Goal: Use online tool/utility: Utilize a website feature to perform a specific function

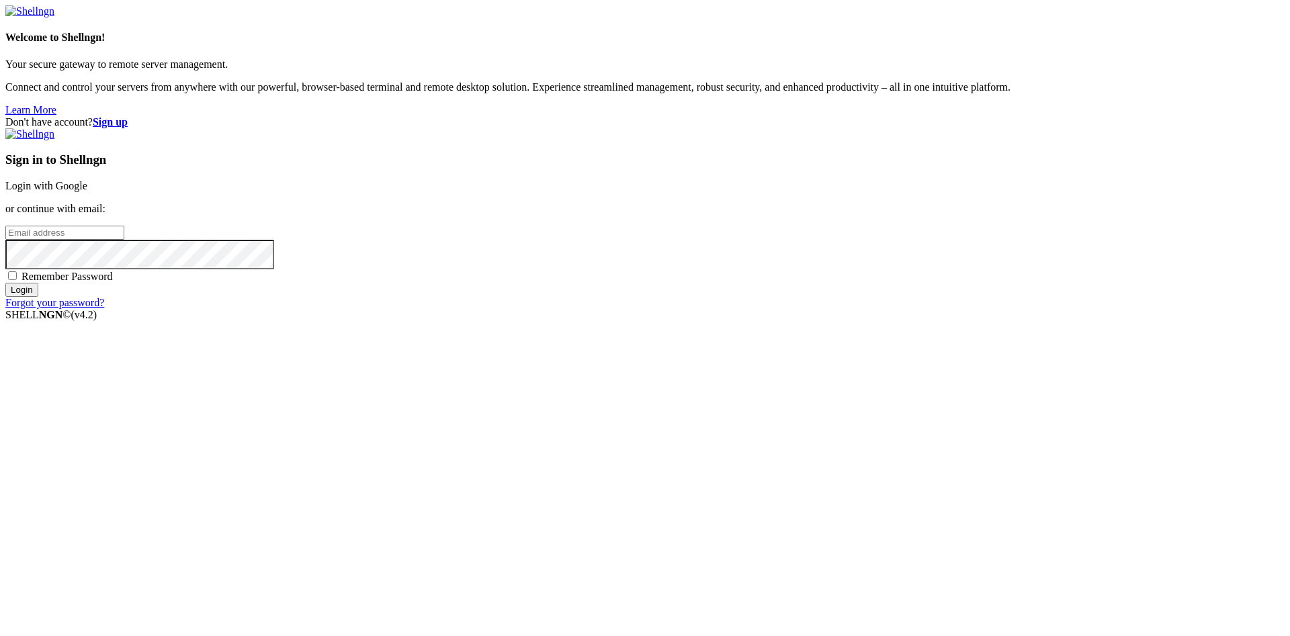
click at [87, 191] on link "Login with Google" at bounding box center [46, 185] width 82 height 11
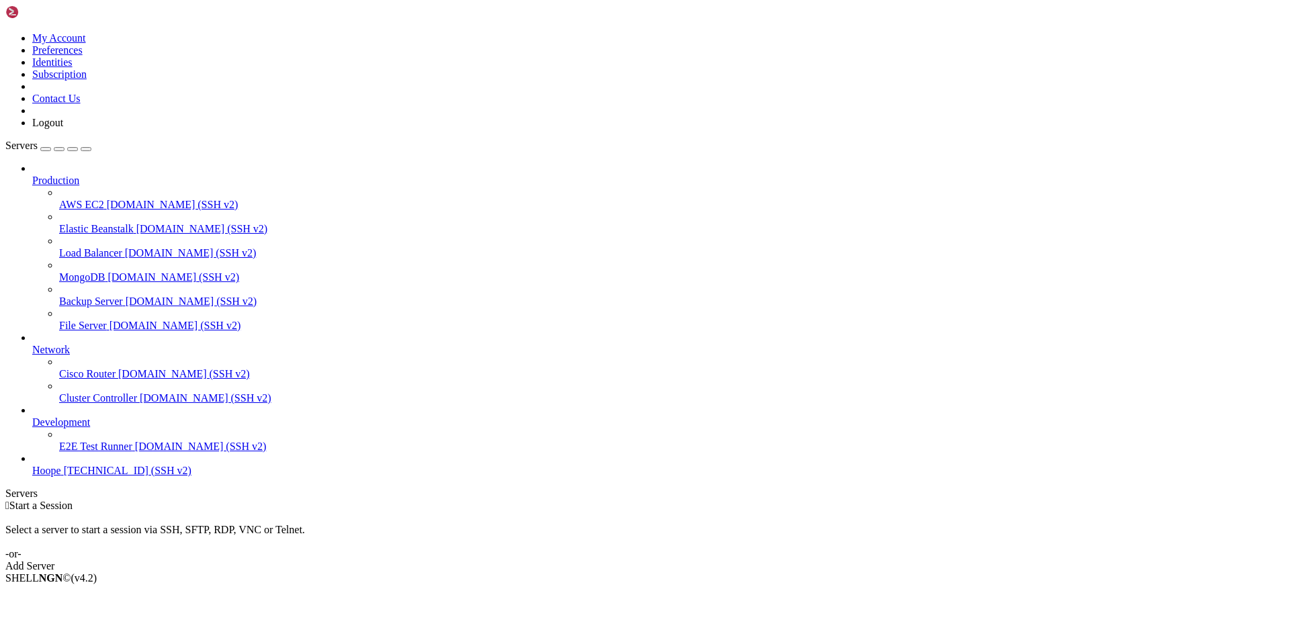
click at [64, 476] on span "[TECHNICAL_ID] (SSH v2)" at bounding box center [128, 470] width 128 height 11
click at [32, 465] on icon at bounding box center [32, 465] width 0 height 0
click at [45, 476] on span "Hoope" at bounding box center [46, 470] width 29 height 11
click at [42, 476] on span "Hoope" at bounding box center [46, 470] width 29 height 11
click at [32, 465] on icon at bounding box center [32, 465] width 0 height 0
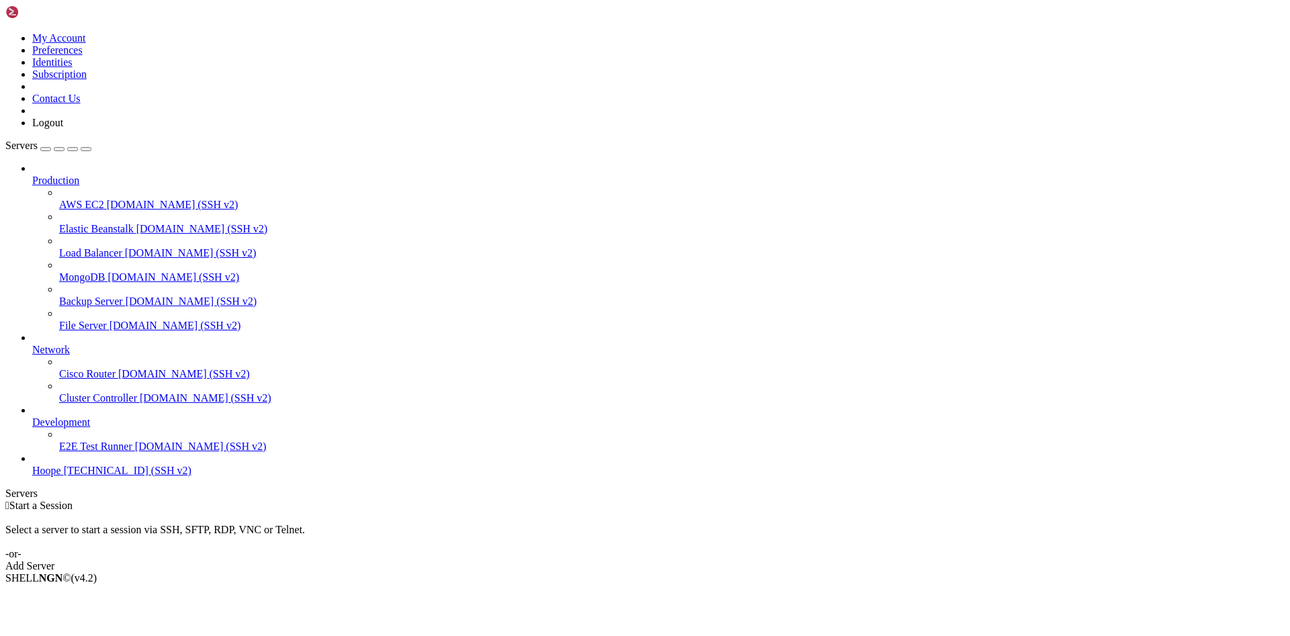
click at [57, 476] on span "Hoope" at bounding box center [46, 470] width 29 height 11
click at [107, 199] on span "[DOMAIN_NAME] (SSH v2)" at bounding box center [173, 204] width 132 height 11
click at [59, 223] on link "Elastic Beanstalk demo.shellngn.com (SSH v2)" at bounding box center [672, 229] width 1226 height 12
click at [32, 465] on icon at bounding box center [32, 465] width 0 height 0
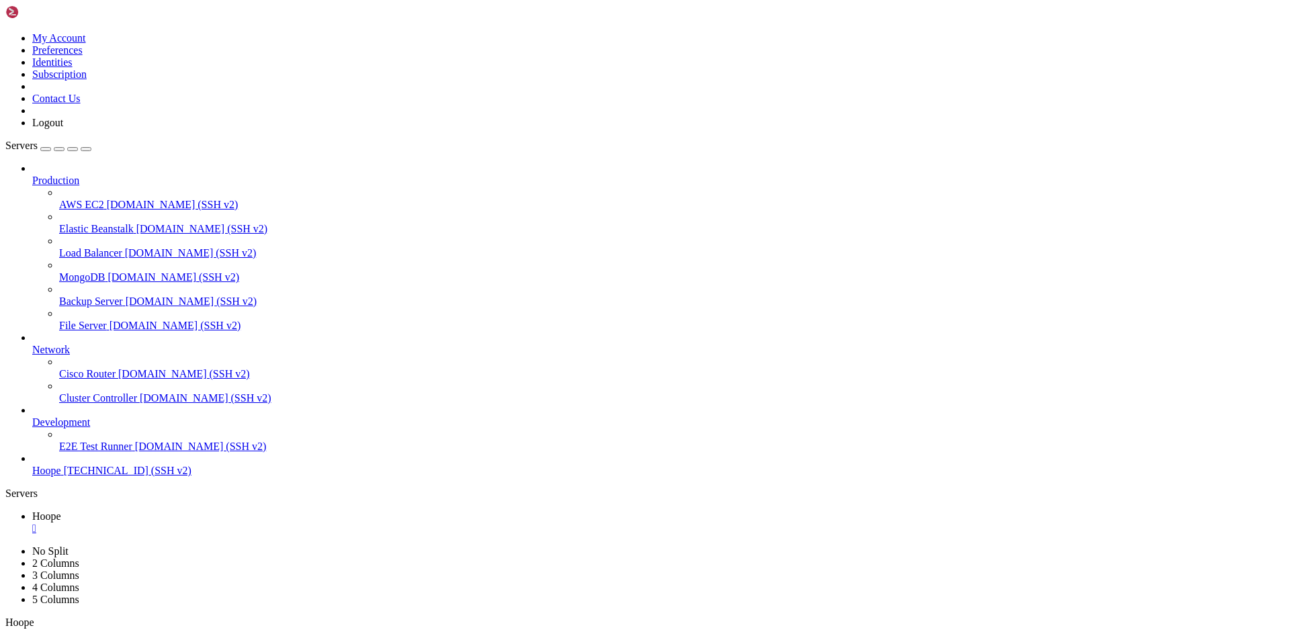
drag, startPoint x: 9, startPoint y: 761, endPoint x: 87, endPoint y: 954, distance: 208.9
drag, startPoint x: 9, startPoint y: 884, endPoint x: 167, endPoint y: 1026, distance: 212.2
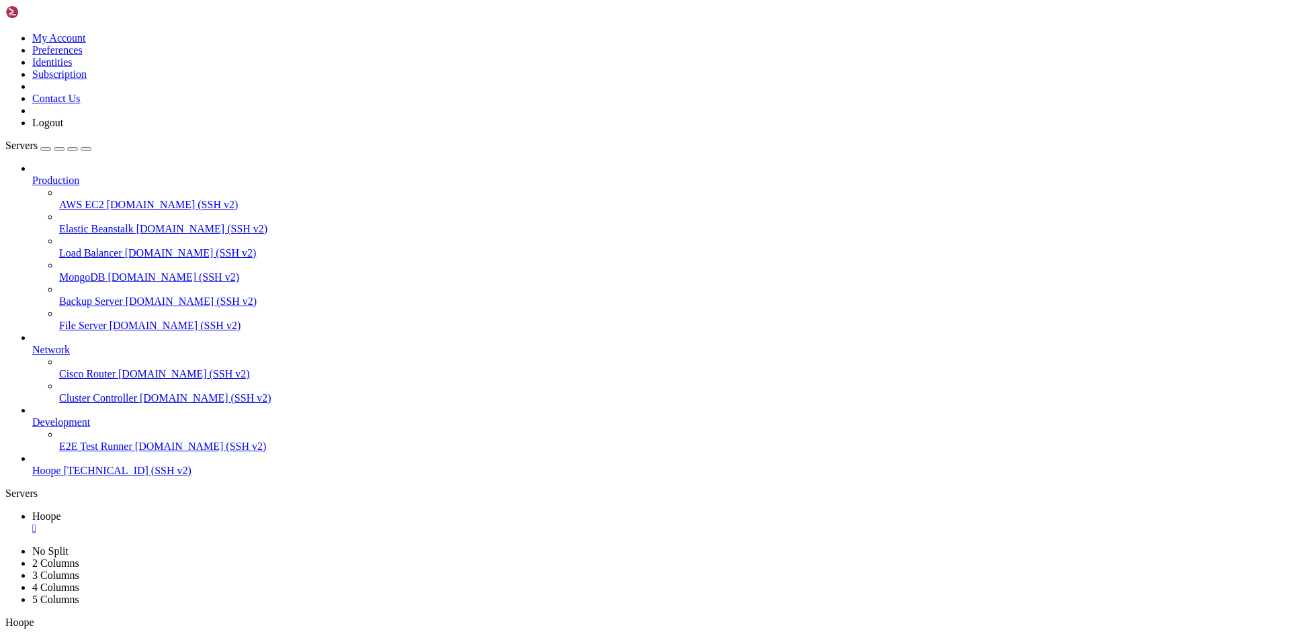
drag, startPoint x: 11, startPoint y: 881, endPoint x: 352, endPoint y: 1351, distance: 580.7
copy div "root@v2202507288665364171:~# docker logs --tail=60 overleaf-overleaf-1 }, code:…"
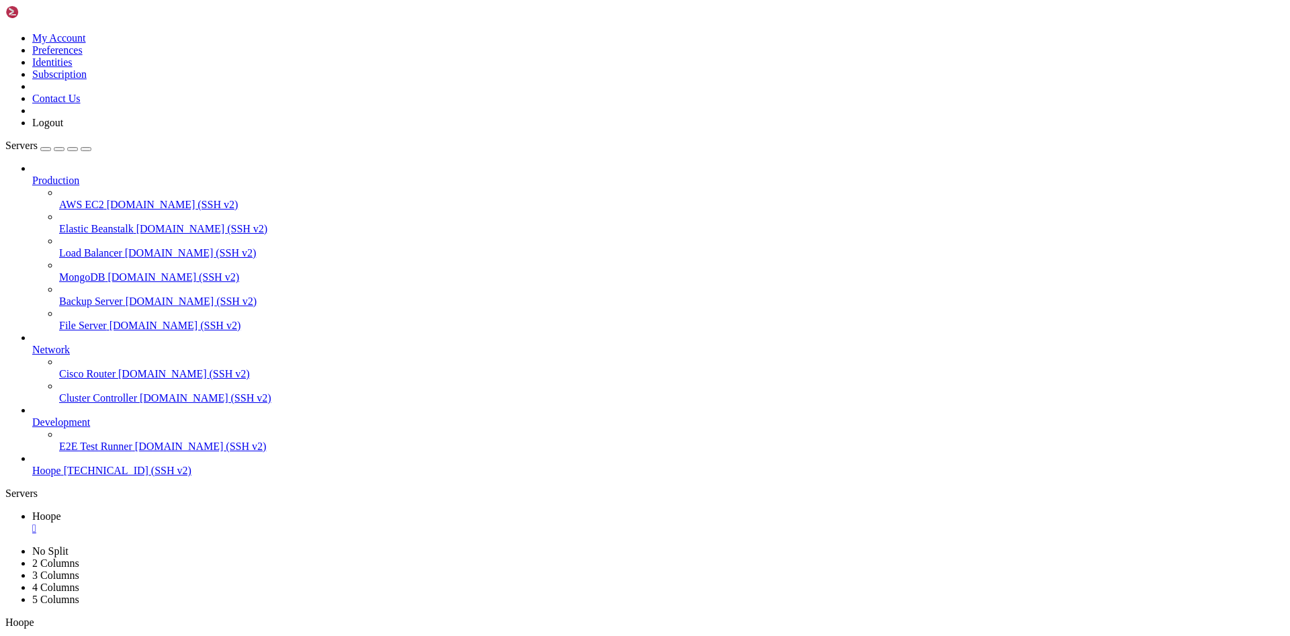
drag, startPoint x: 470, startPoint y: 1287, endPoint x: 462, endPoint y: 1285, distance: 7.7
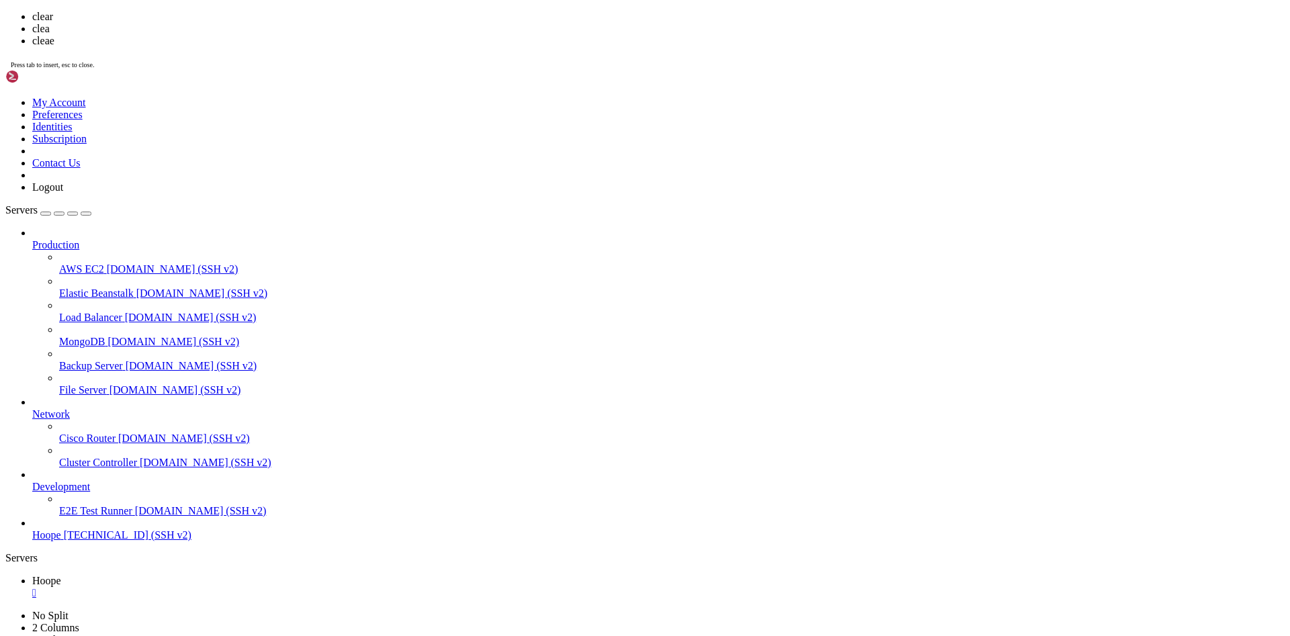
scroll to position [0, 0]
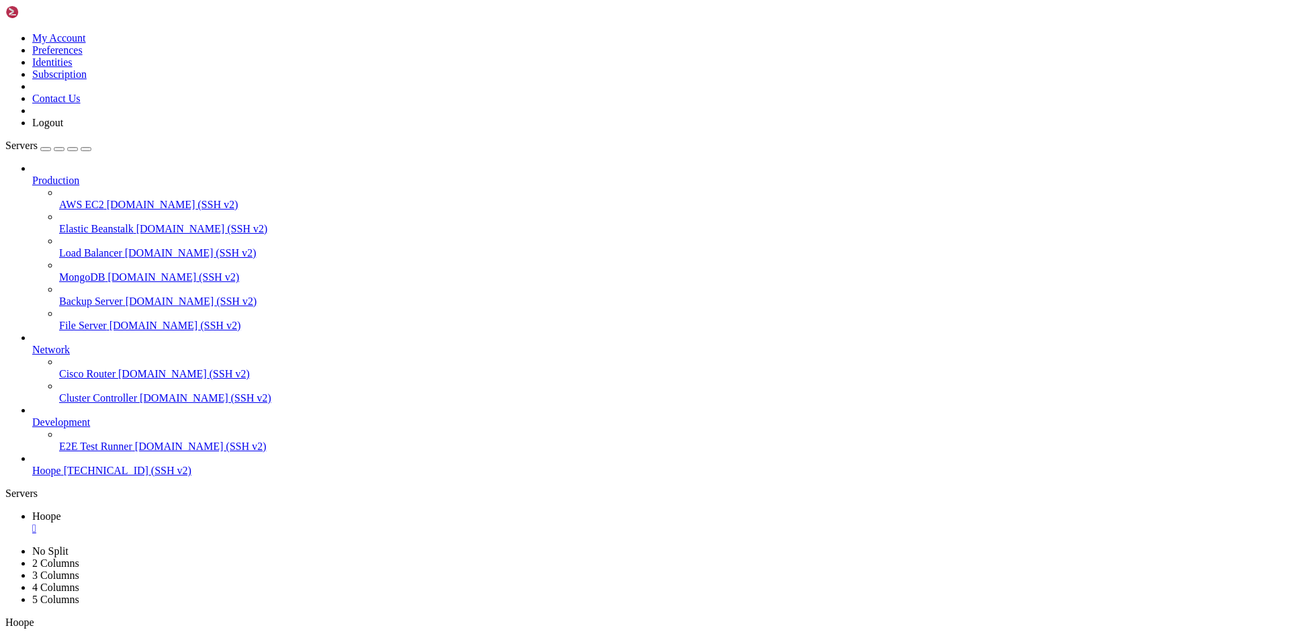
copy x-screen "root@v2202507288665364171:~# docker logs --tail=60 overleaf-overleaf-1 *** Runn…"
drag, startPoint x: -36, startPoint y: 931, endPoint x: 11, endPoint y: 757, distance: 180.3
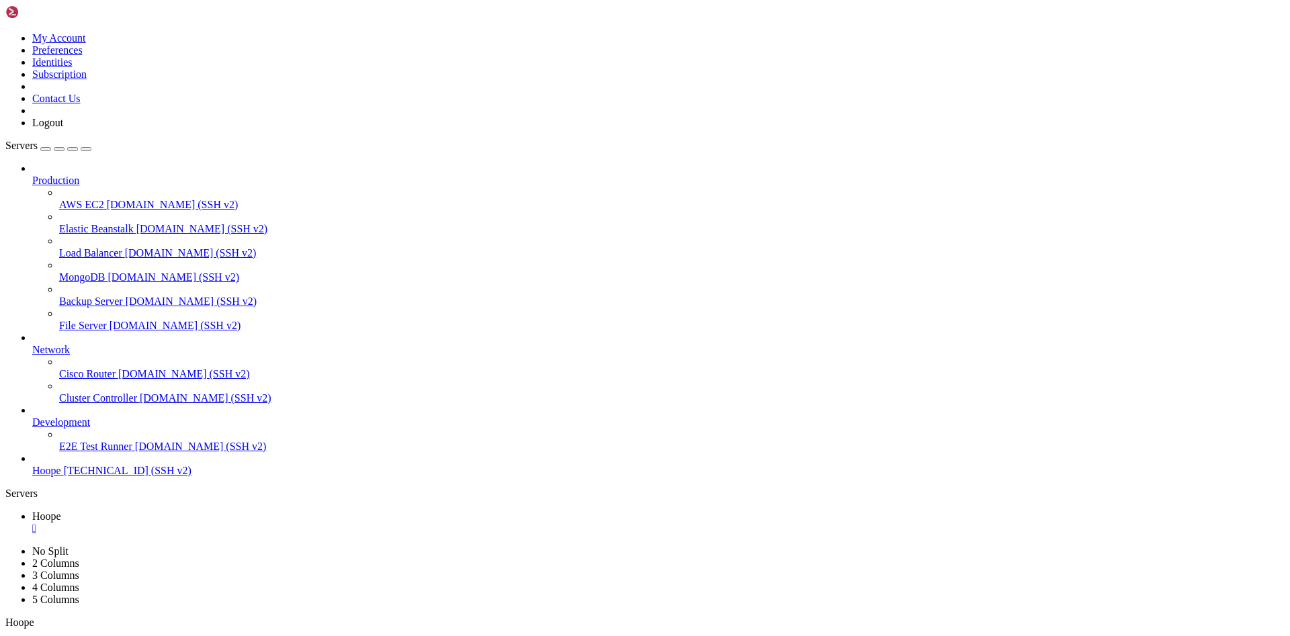
copy div "root@v2202507288665364171:~# docker logs --tail=60 overleaf-overleaf-1 *** Runn…"
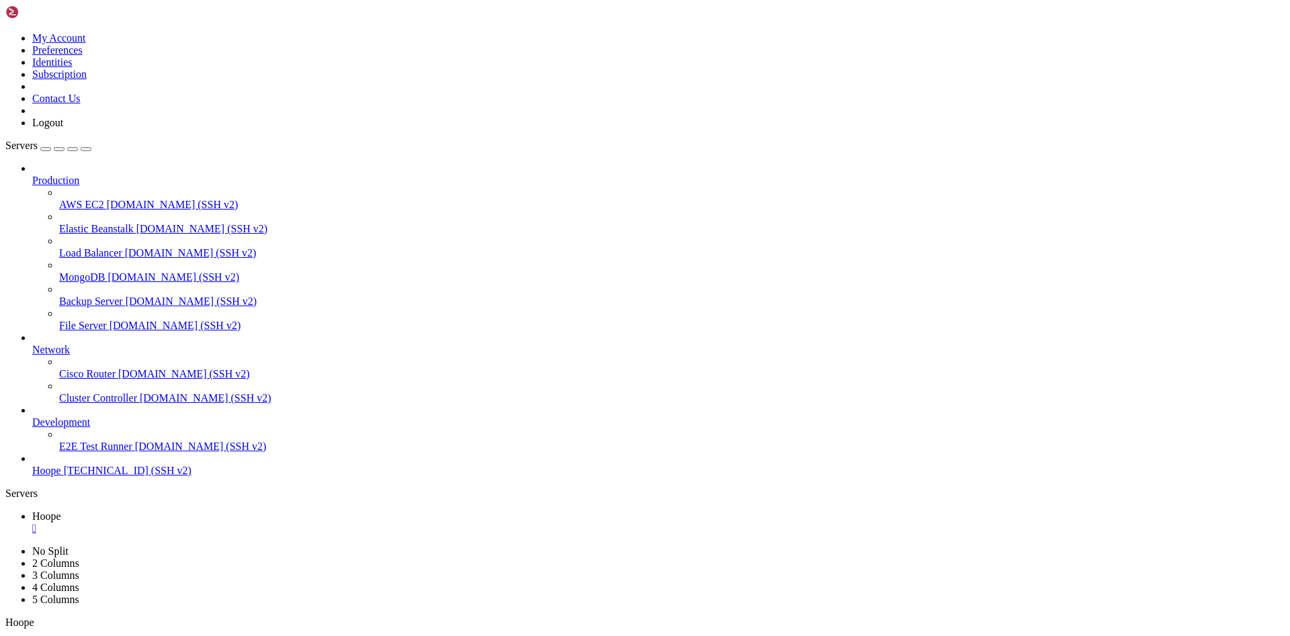
copy x-screen "root@v2202507288665364171:~# docker exec -it overleaf-overleaf-1 bash -lc "apt-…"
drag, startPoint x: 189, startPoint y: 793, endPoint x: 13, endPoint y: 756, distance: 180.5
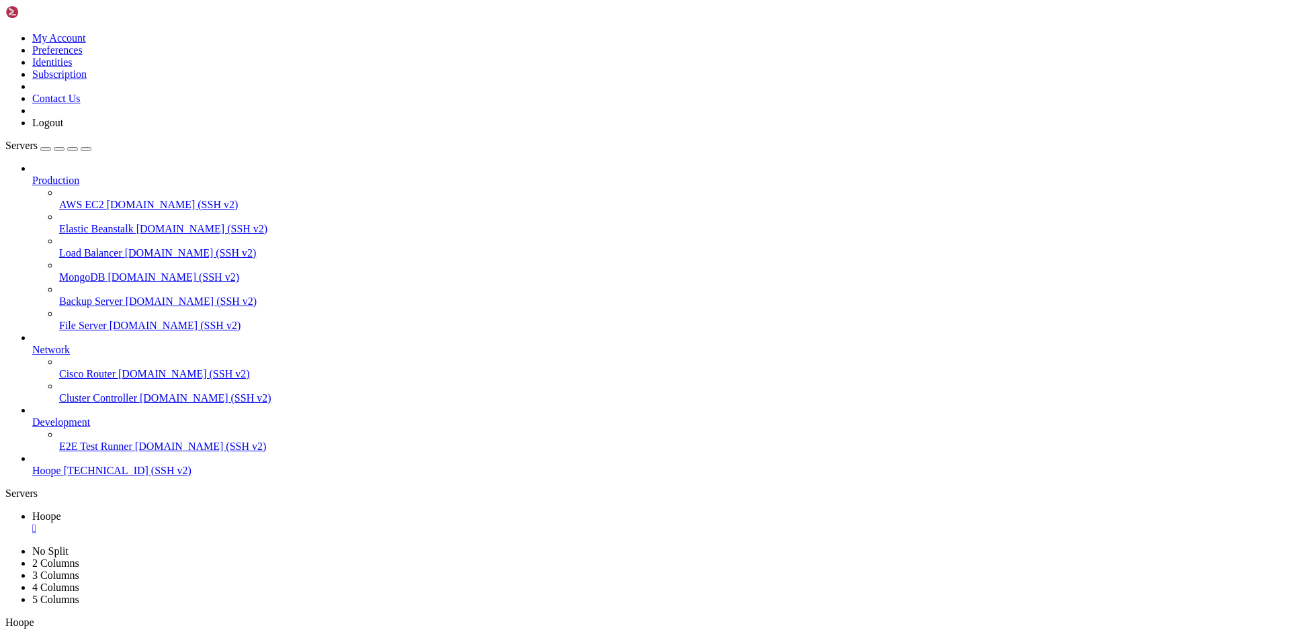
copy div "root@v2202507288665364171:~# docker exec -it overleaf-overleaf-1 bash -lc "apt-…"
drag, startPoint x: 346, startPoint y: 149, endPoint x: 180, endPoint y: 77, distance: 181.1
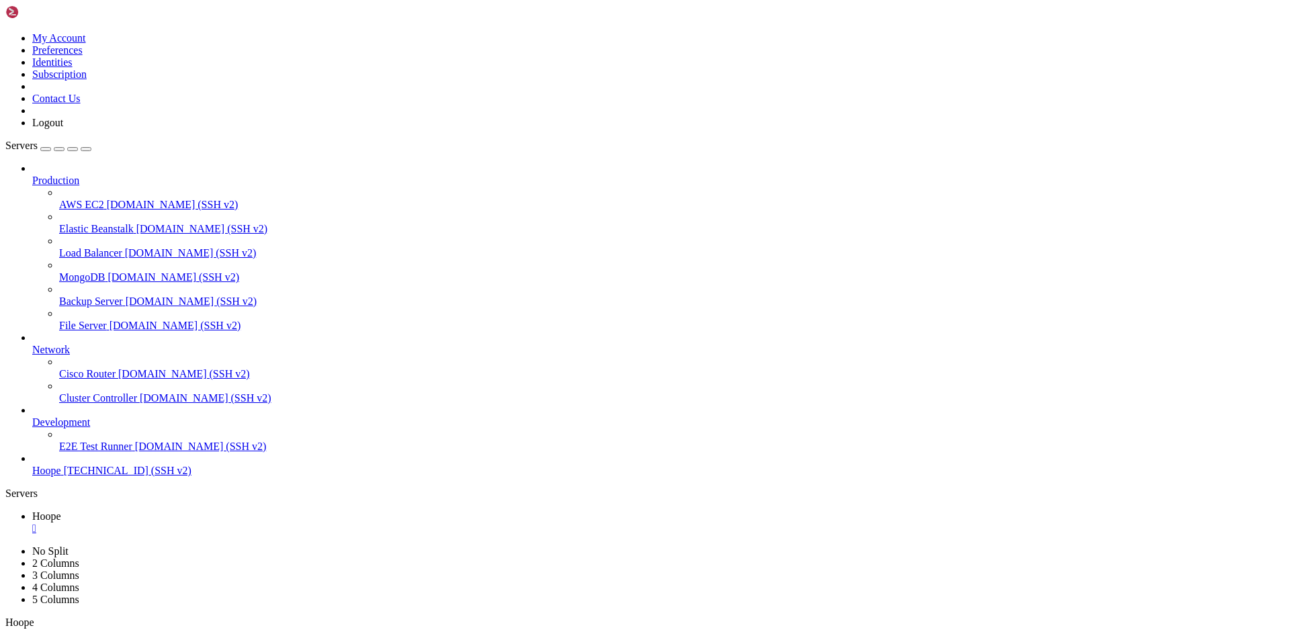
drag, startPoint x: 192, startPoint y: 837, endPoint x: 353, endPoint y: 901, distance: 172.8
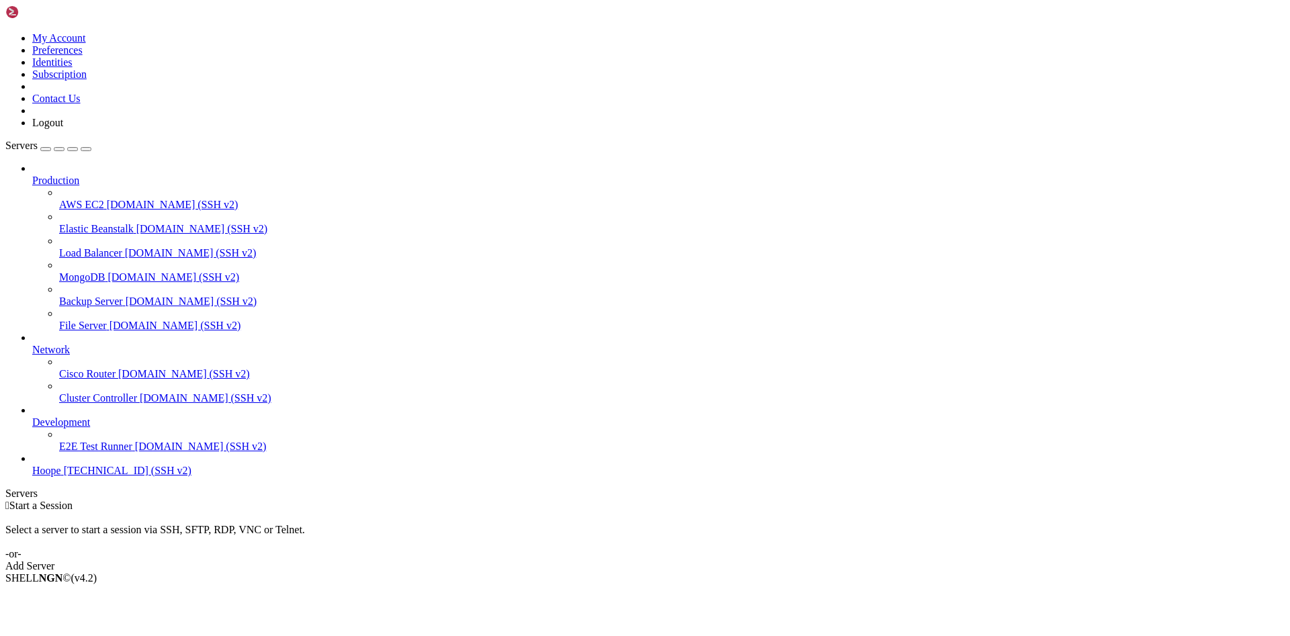
click at [65, 476] on span "[TECHNICAL_ID] (SSH v2)" at bounding box center [128, 470] width 128 height 11
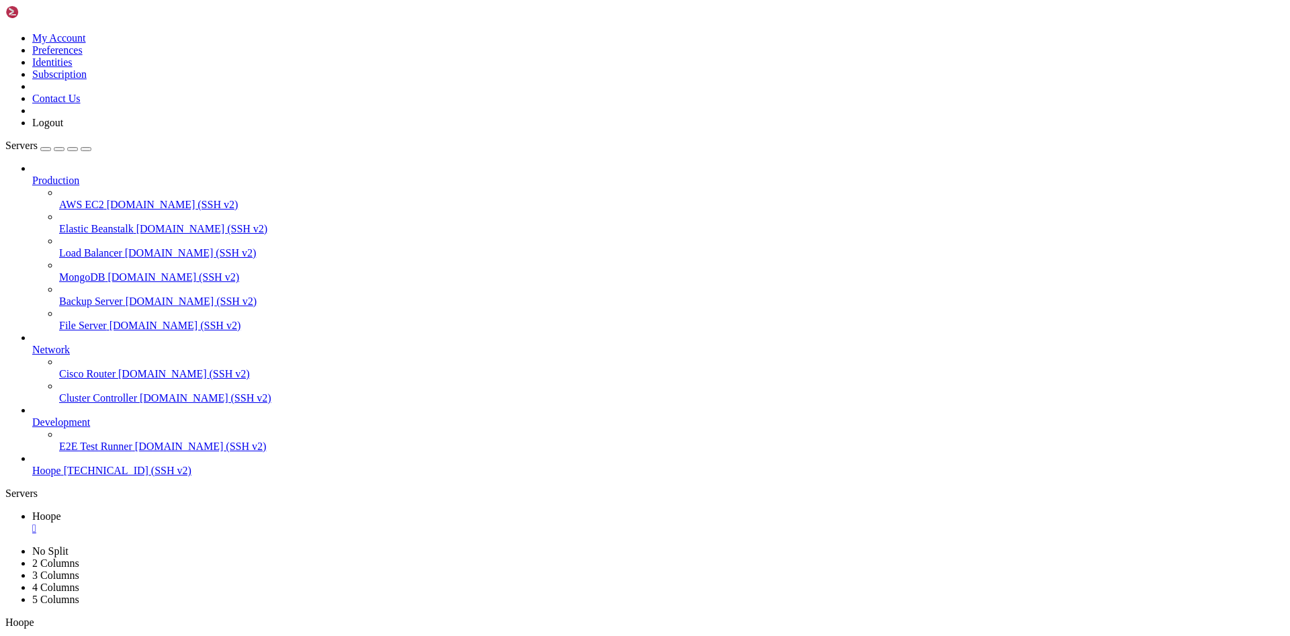
copy x-screen "Debian GNU/Linux comes with ABSOLUTELY NO WARRANTY, to the extent permitted by …"
drag, startPoint x: 247, startPoint y: 966, endPoint x: 220, endPoint y: 964, distance: 27.0
copy x-screen "Debian GNU/Linux comes with ABSOLUTELY NO WARRANTY, to the extent permitted by …"
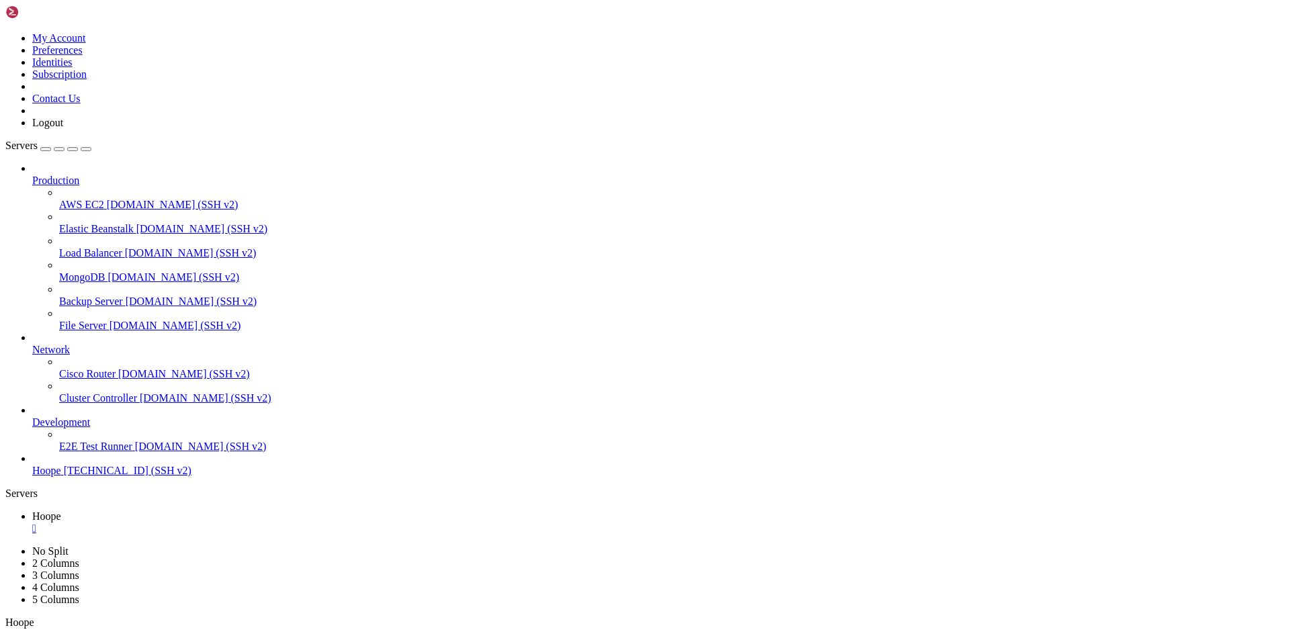
copy x-screen "Debian GNU/Linux comes with ABSOLUTELY NO WARRANTY, to the extent permitted by …"
drag, startPoint x: 69, startPoint y: 1060, endPoint x: 11, endPoint y: 880, distance: 188.9
copy div "root@v2202507288665364171:~# docker exec -it overleaf-overleaf-1 bash -lc "sv s…"
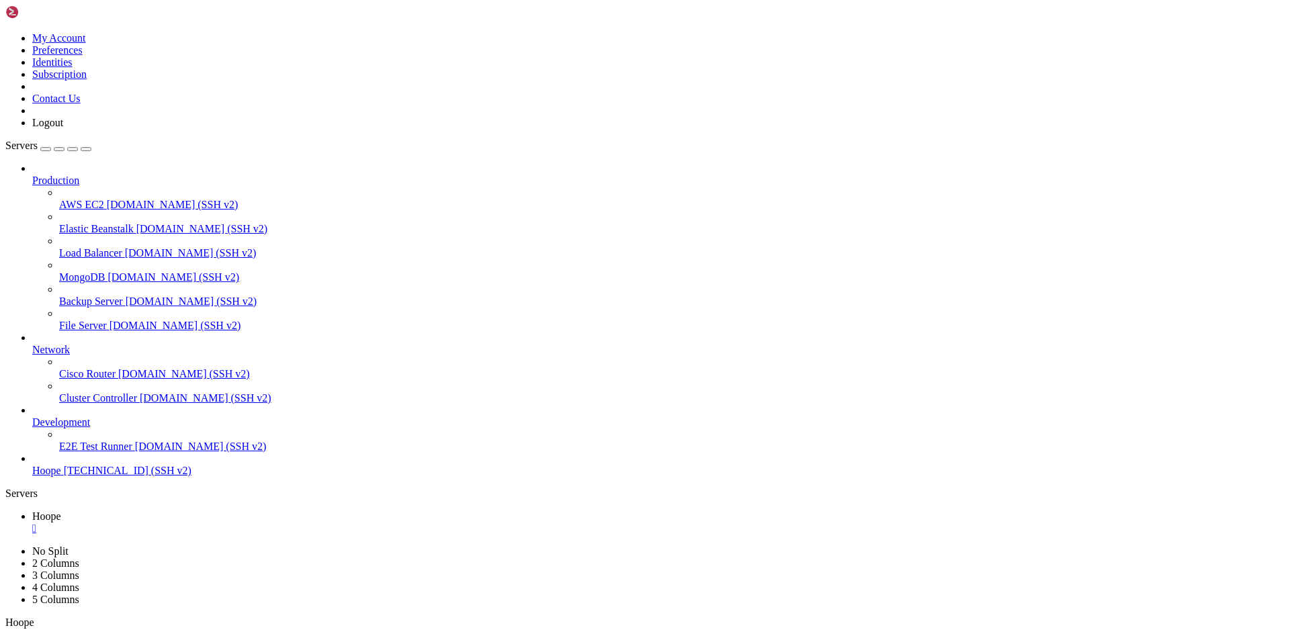
drag, startPoint x: 199, startPoint y: 882, endPoint x: 13, endPoint y: 756, distance: 224.4
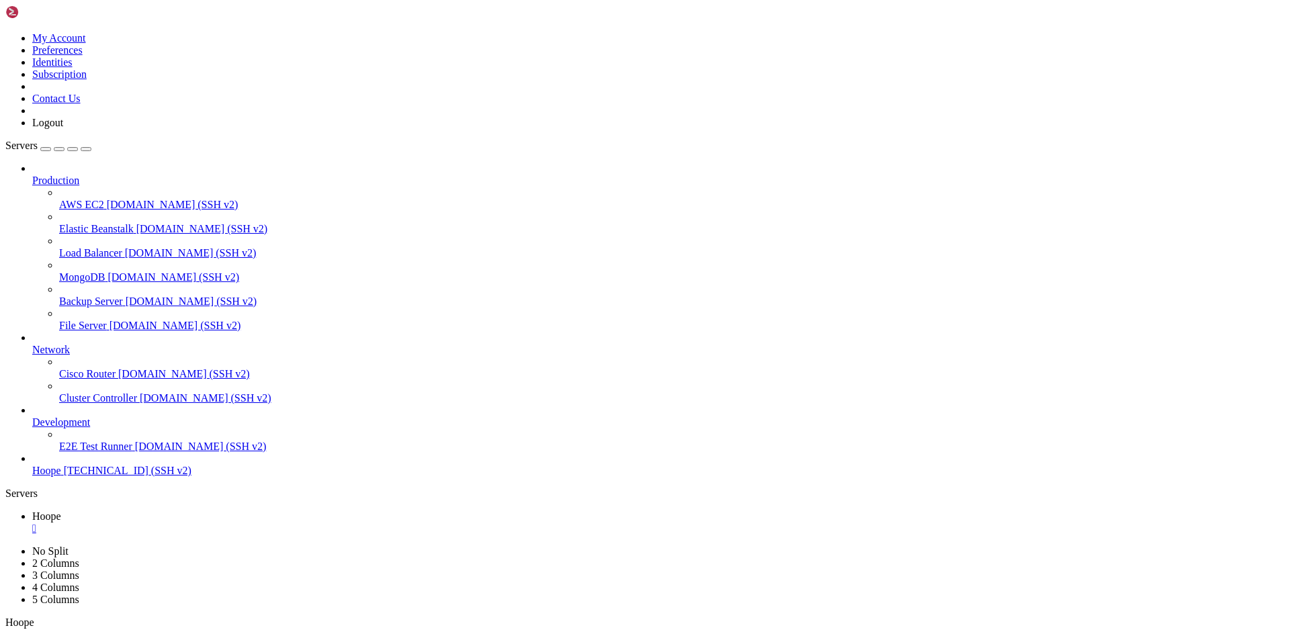
copy div "root@v2202507288665364171:~# docker ps --format '{{.Names}}\t{{.Status}}\t{{.Ne…"
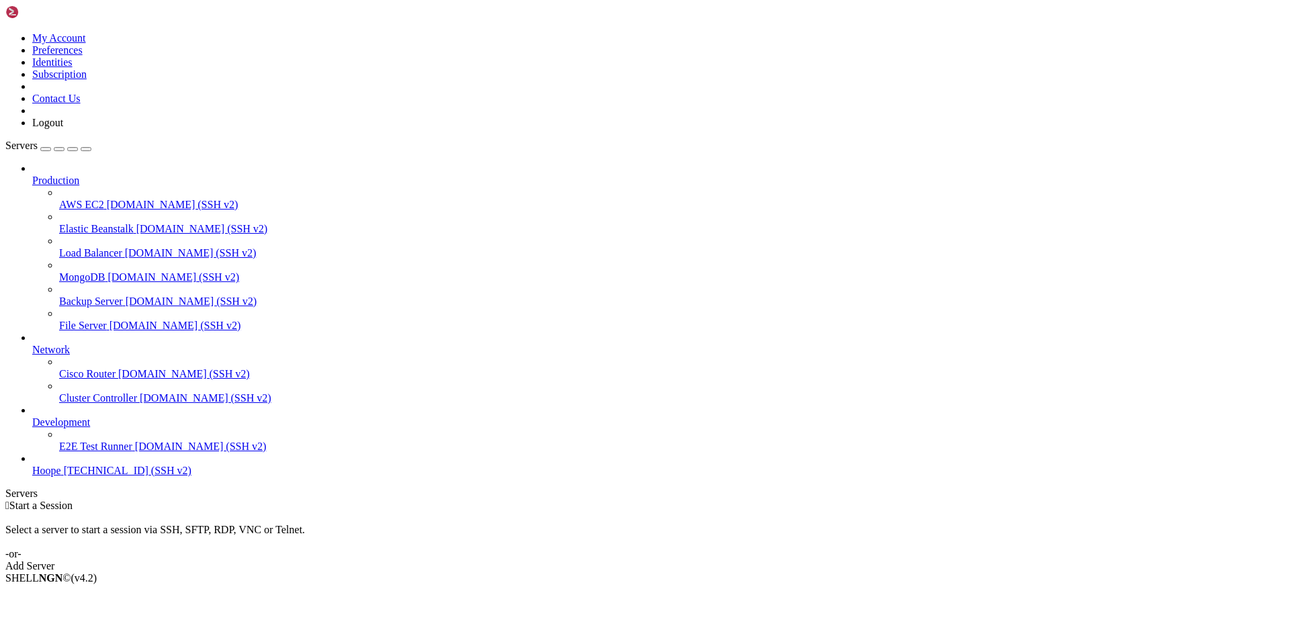
click at [32, 465] on icon at bounding box center [32, 465] width 0 height 0
click at [64, 476] on span "[TECHNICAL_ID] (SSH v2)" at bounding box center [128, 470] width 128 height 11
click at [89, 452] on span "E2E Test Runner" at bounding box center [95, 446] width 73 height 11
click at [61, 476] on span "Hoope" at bounding box center [46, 470] width 29 height 11
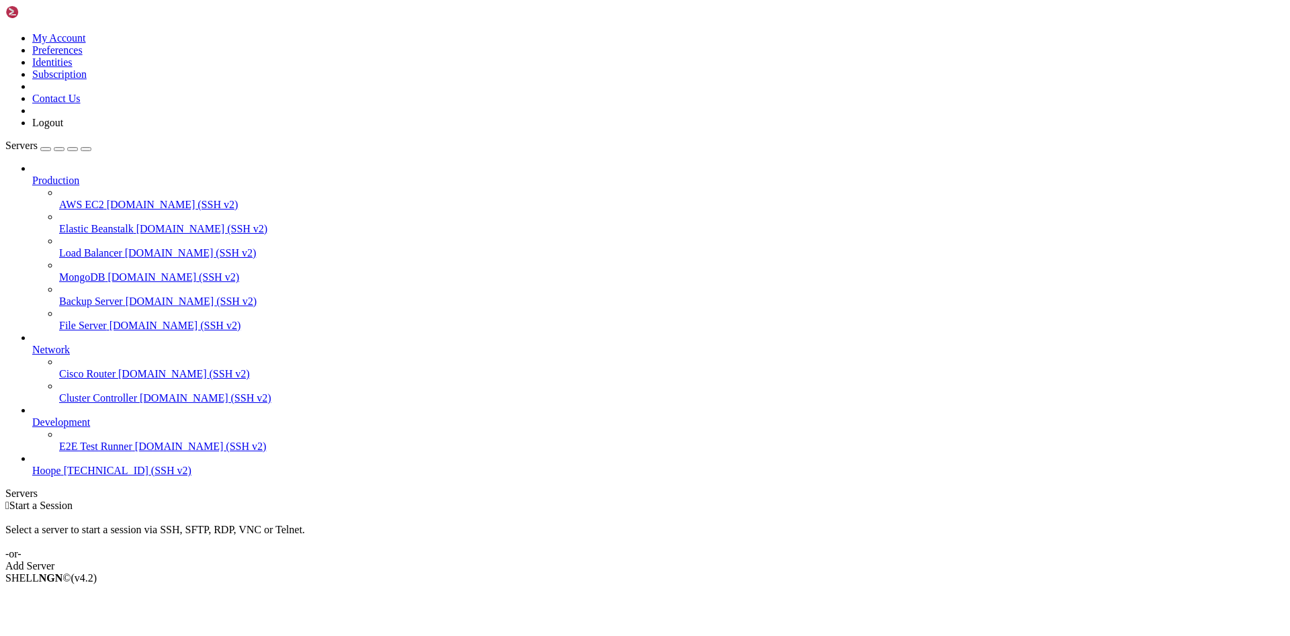
click at [61, 476] on span "Hoope" at bounding box center [46, 470] width 29 height 11
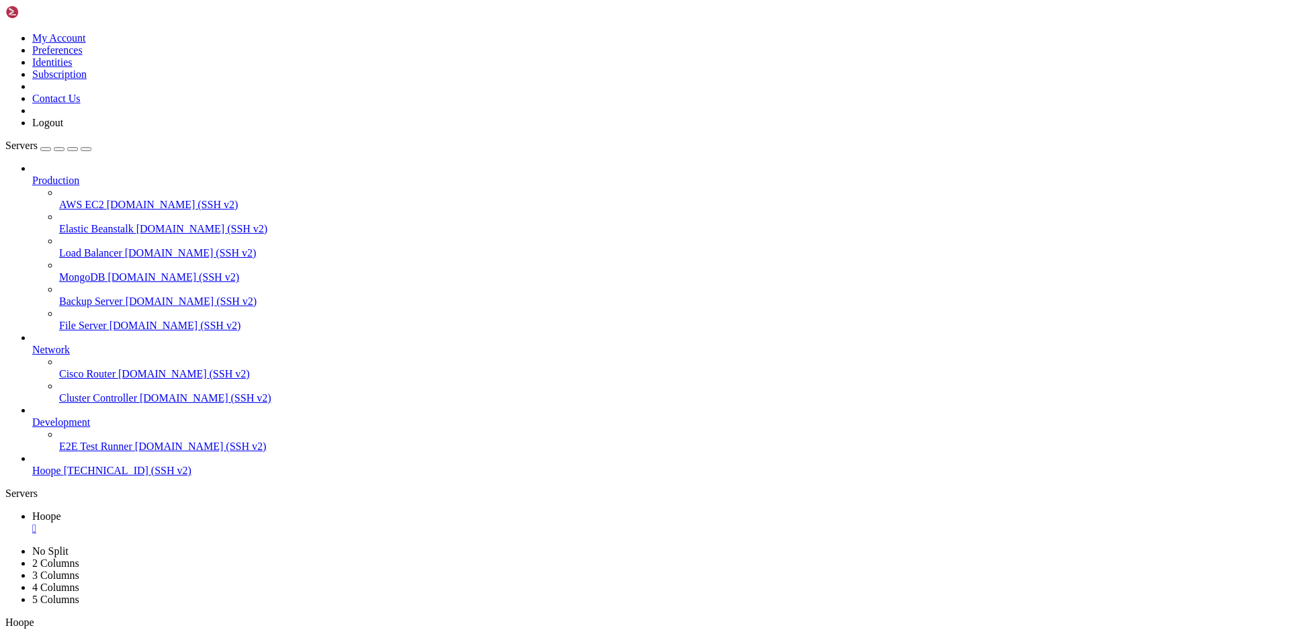
drag, startPoint x: 8, startPoint y: 861, endPoint x: -18, endPoint y: 887, distance: 37.1
drag, startPoint x: 11, startPoint y: 857, endPoint x: 433, endPoint y: 1303, distance: 613.6
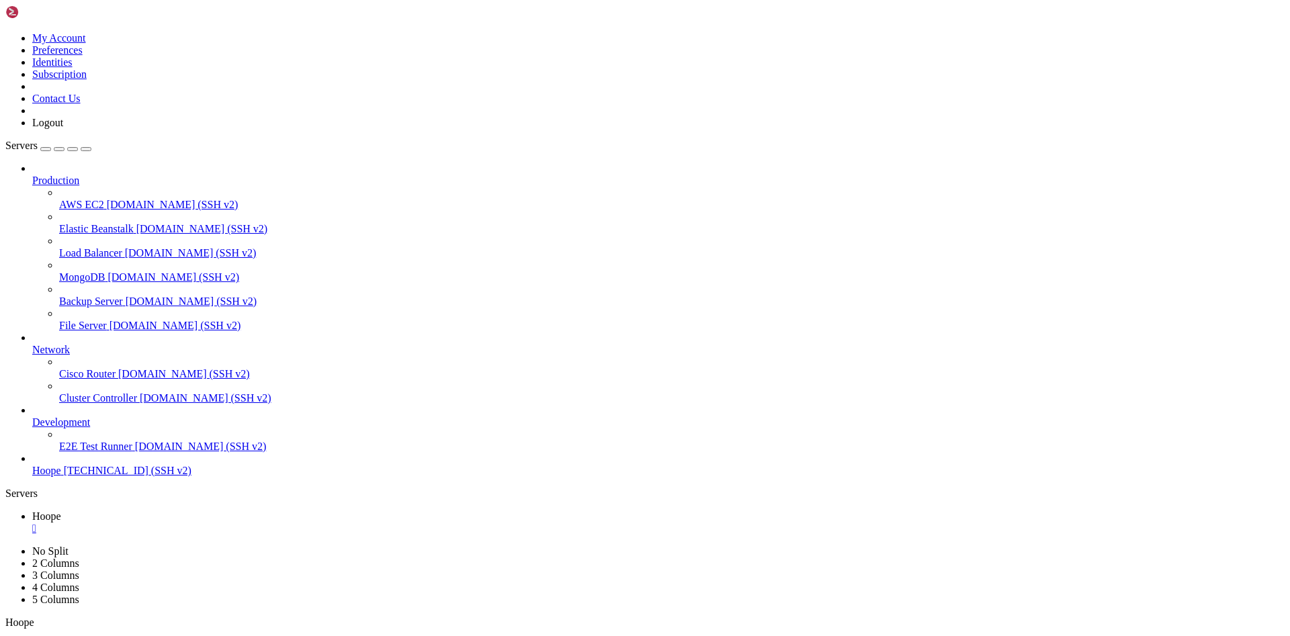
copy div "root@v2202507288665364171:~# docker logs --tail=100 mongo {"t":{"$date":"2025-1…"
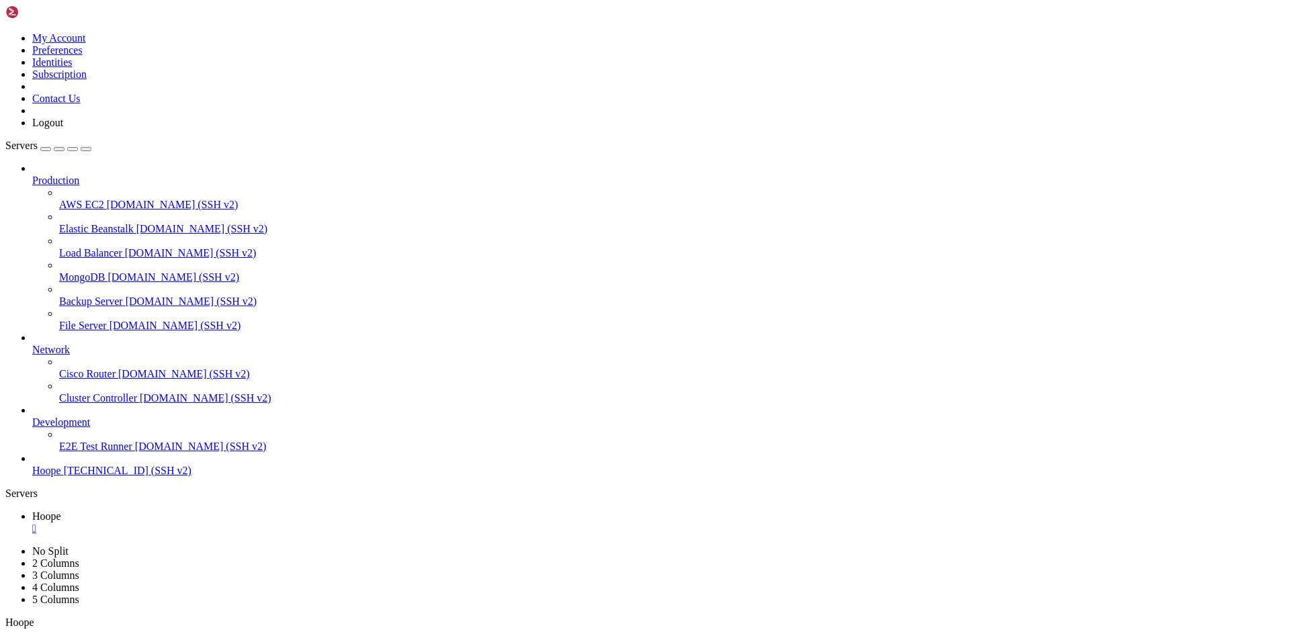
copy x-screen "root@v2202507288665364171:~# docker stop mongo || true docker rm mongo || true …"
drag, startPoint x: 354, startPoint y: 1348, endPoint x: 26, endPoint y: 1241, distance: 345.7
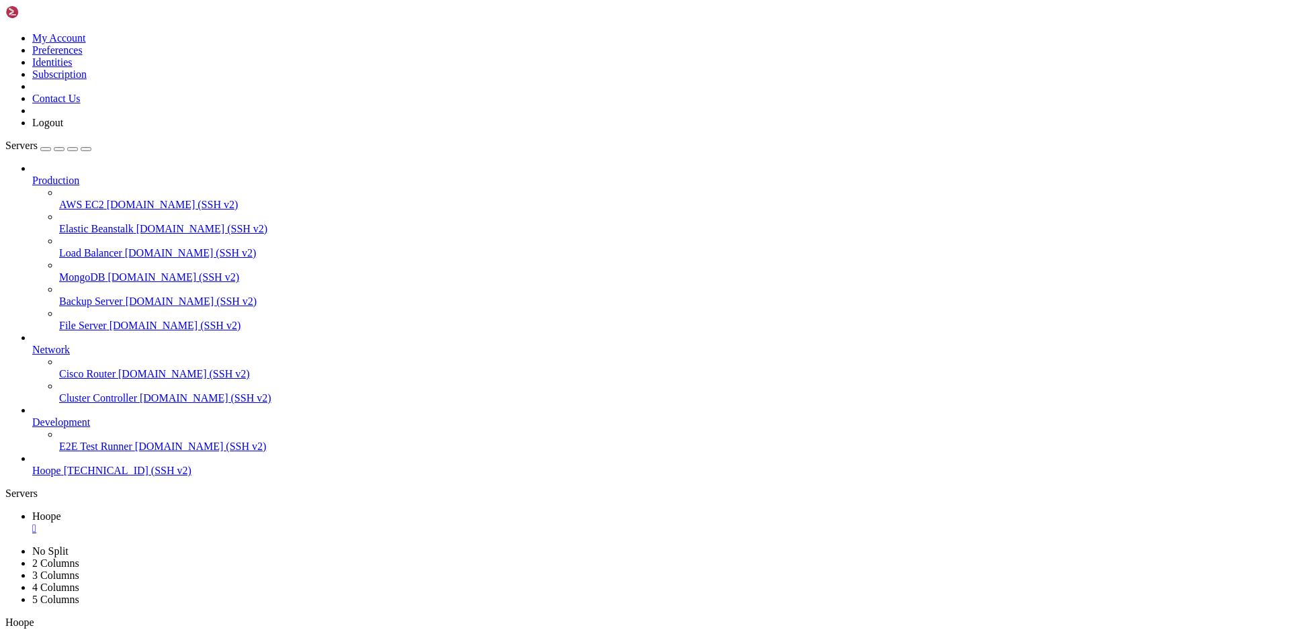
drag, startPoint x: 13, startPoint y: 1185, endPoint x: 211, endPoint y: 1290, distance: 224.5
copy div "root@v2202507288665364171:~# docker stop mongo || true docker rm mongo || true …"
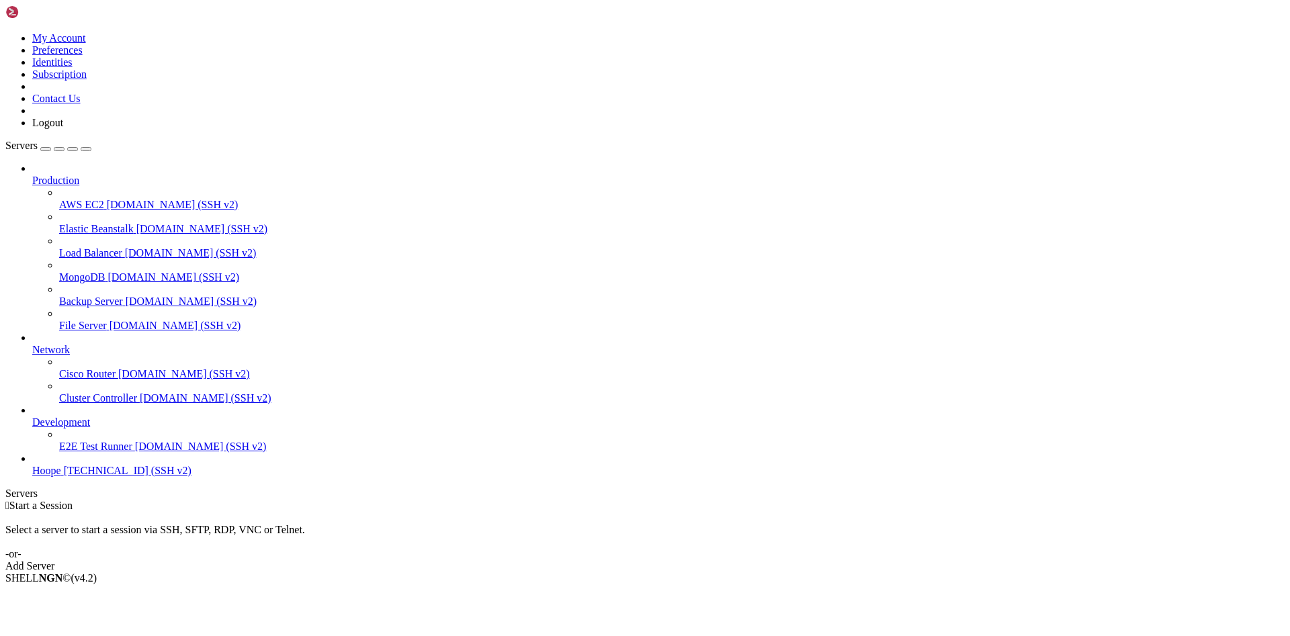
click at [73, 476] on span "[TECHNICAL_ID] (SSH v2)" at bounding box center [128, 470] width 128 height 11
click at [67, 476] on span "[TECHNICAL_ID] (SSH v2)" at bounding box center [128, 470] width 128 height 11
click at [70, 476] on span "[TECHNICAL_ID] (SSH v2)" at bounding box center [128, 470] width 128 height 11
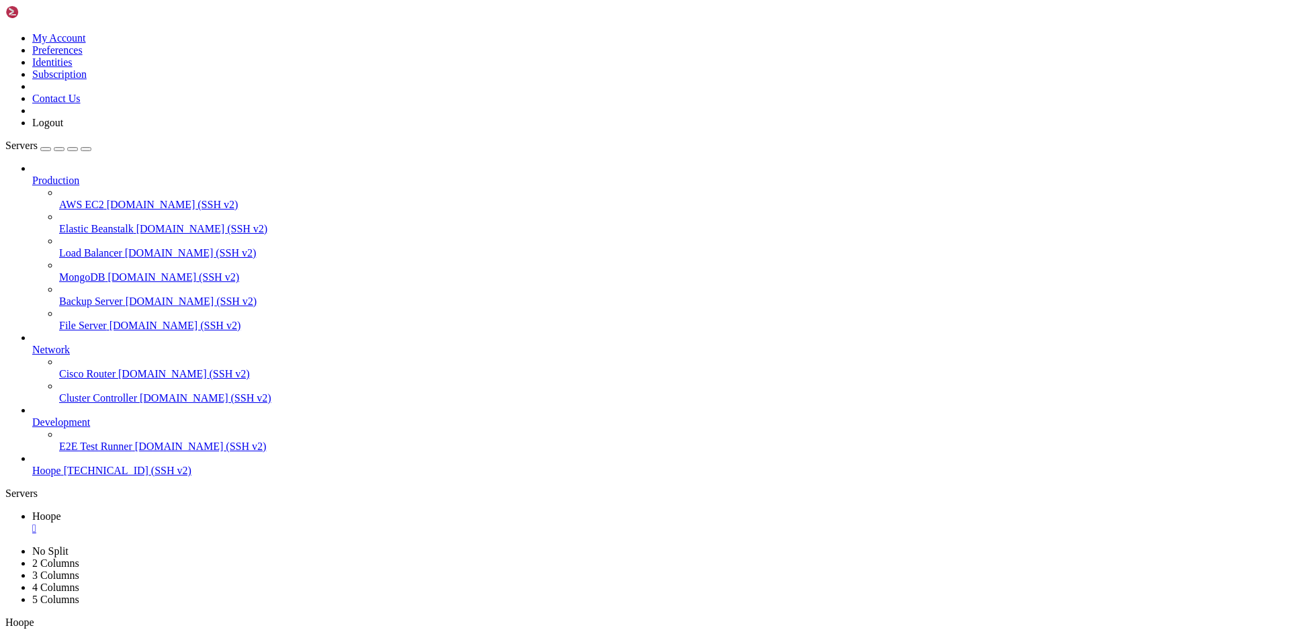
drag, startPoint x: 12, startPoint y: 759, endPoint x: 338, endPoint y: 1289, distance: 622.3
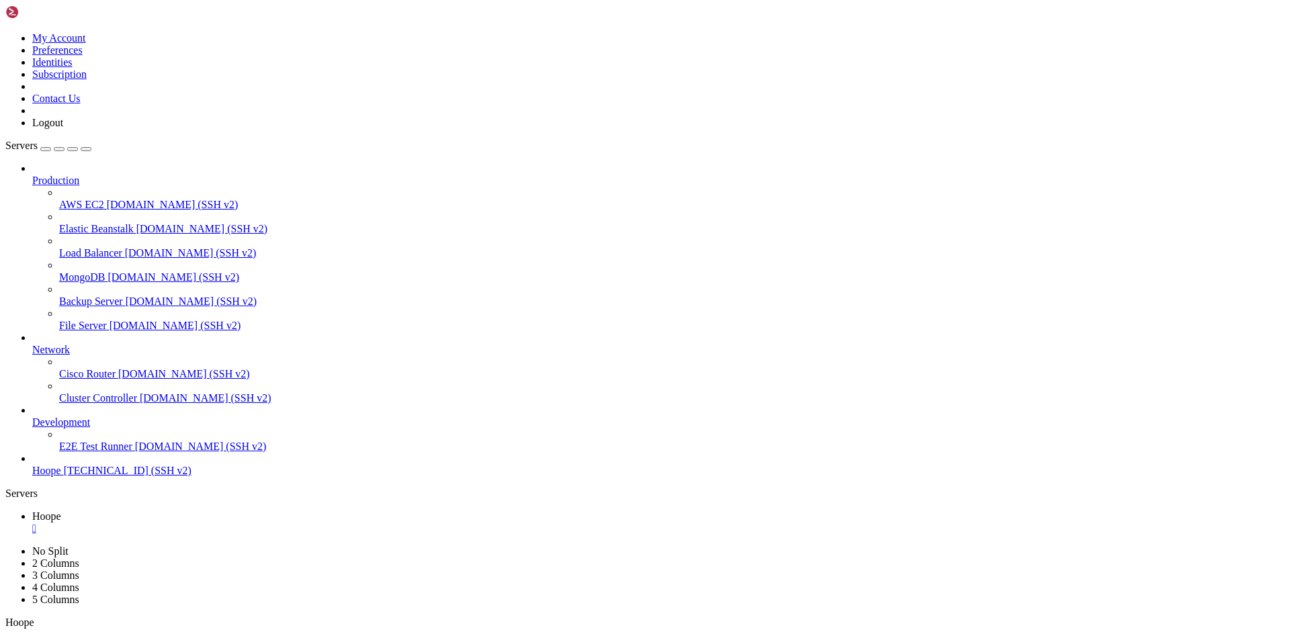
copy div "root@v2202507288665364171:~# docker logs --tail=100 mongo 67d24b137337","connec…"
drag, startPoint x: 13, startPoint y: 760, endPoint x: 263, endPoint y: 1288, distance: 584.3
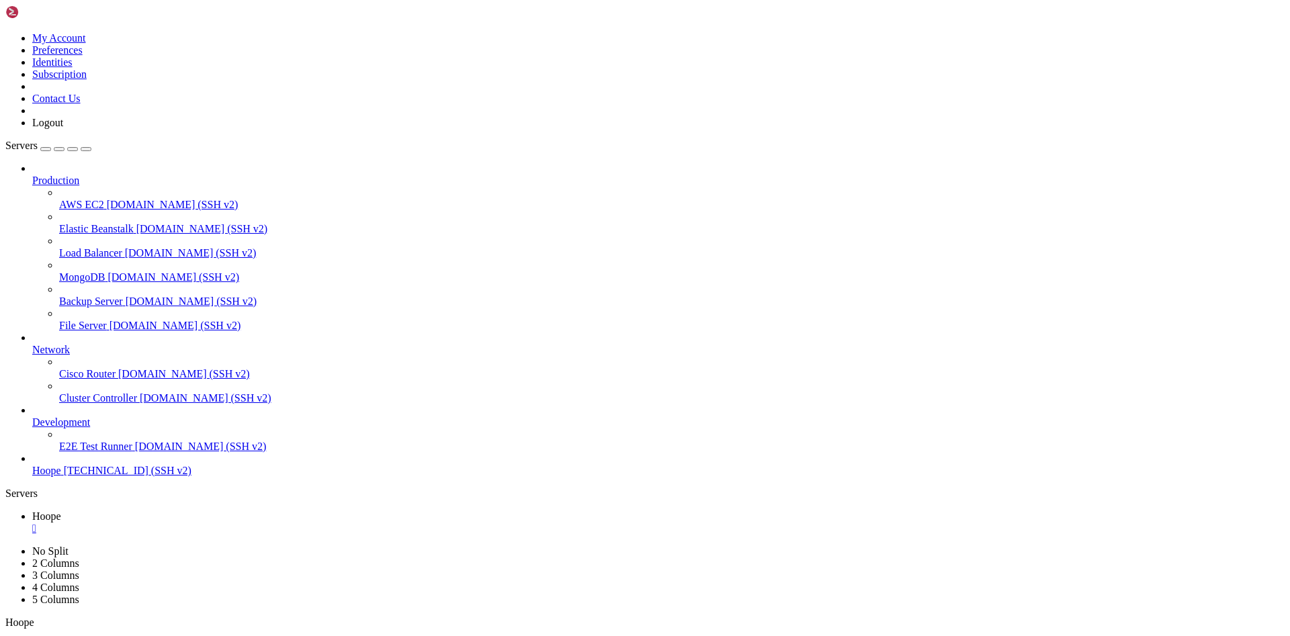
copy div "root@v2202507288665364171:~# docker logs --tail=120 overleaf-overleaf-1 | tail …"
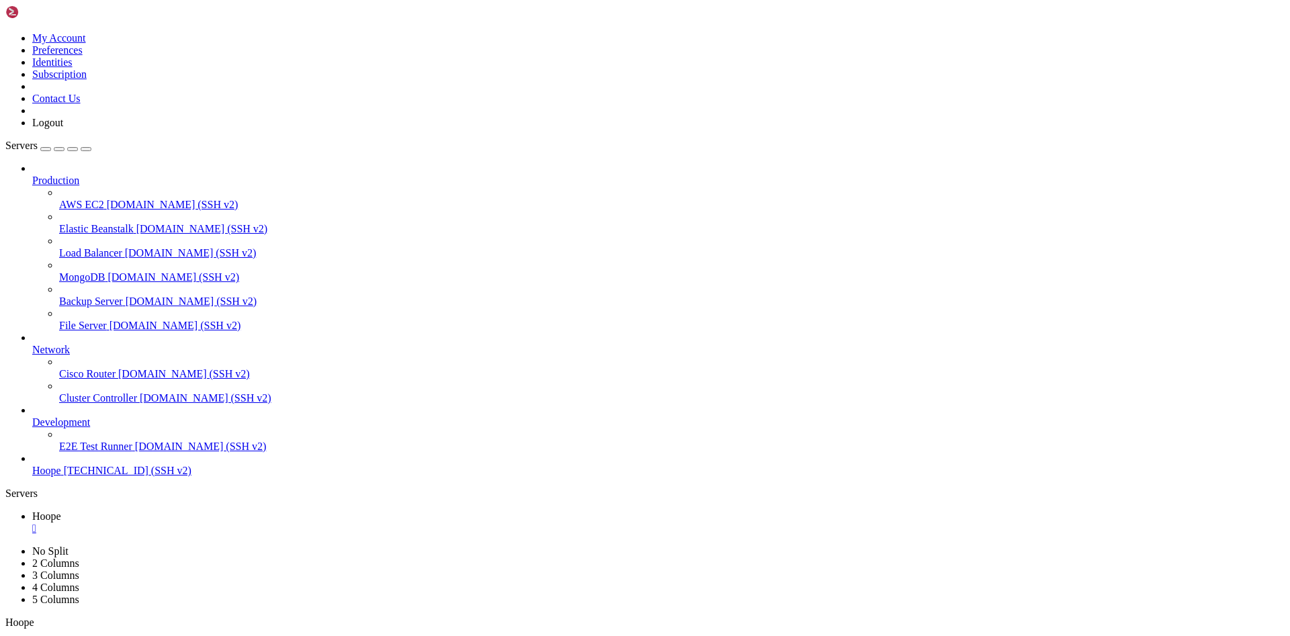
drag, startPoint x: 507, startPoint y: 1260, endPoint x: 505, endPoint y: 1250, distance: 10.4
drag, startPoint x: 409, startPoint y: 1155, endPoint x: 407, endPoint y: 1142, distance: 12.9
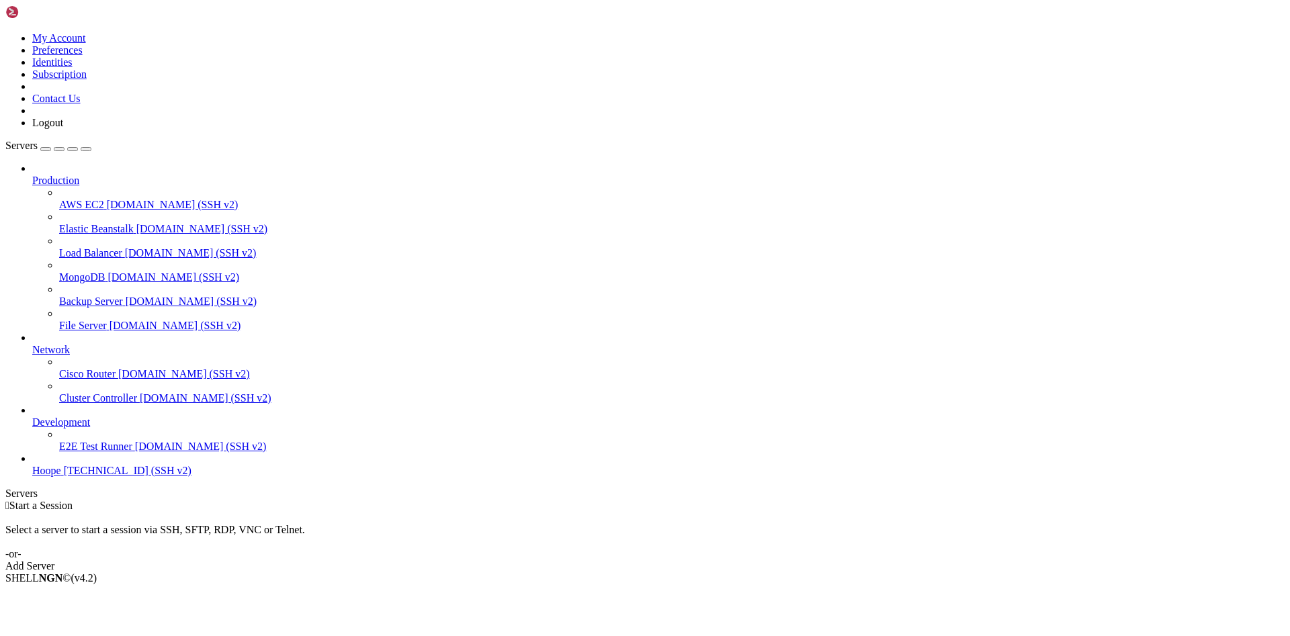
click at [742, 560] on div "Add Server" at bounding box center [644, 566] width 1279 height 12
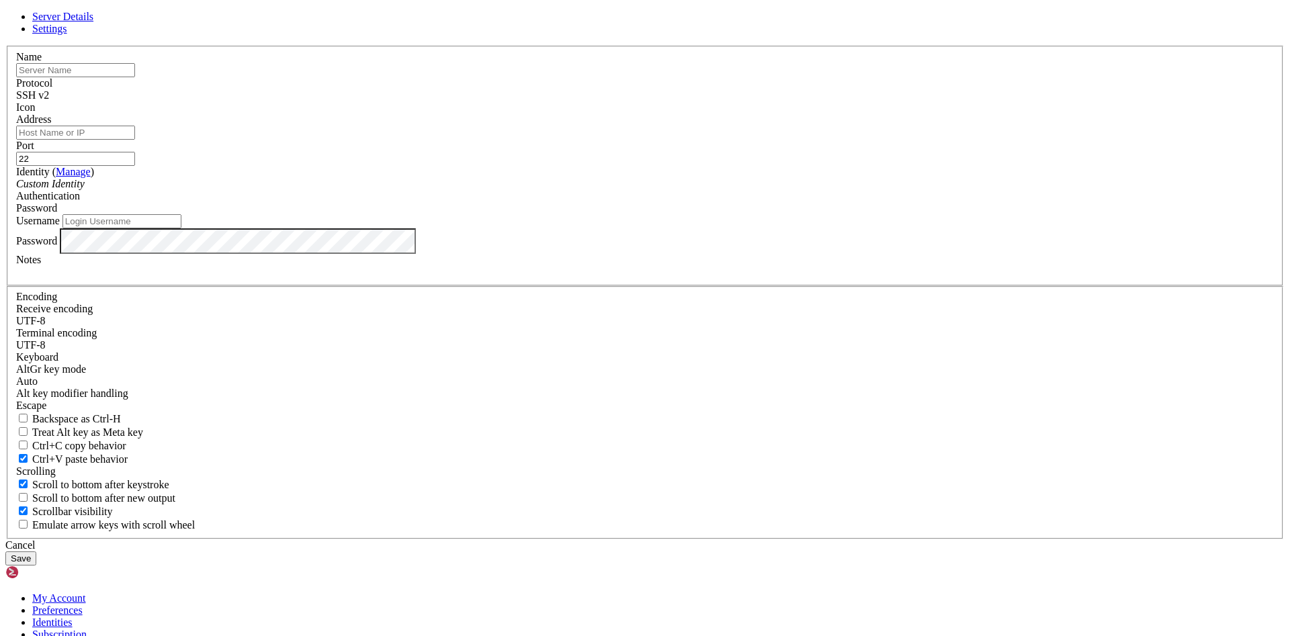
click at [713, 540] on div "Cancel" at bounding box center [644, 546] width 1279 height 12
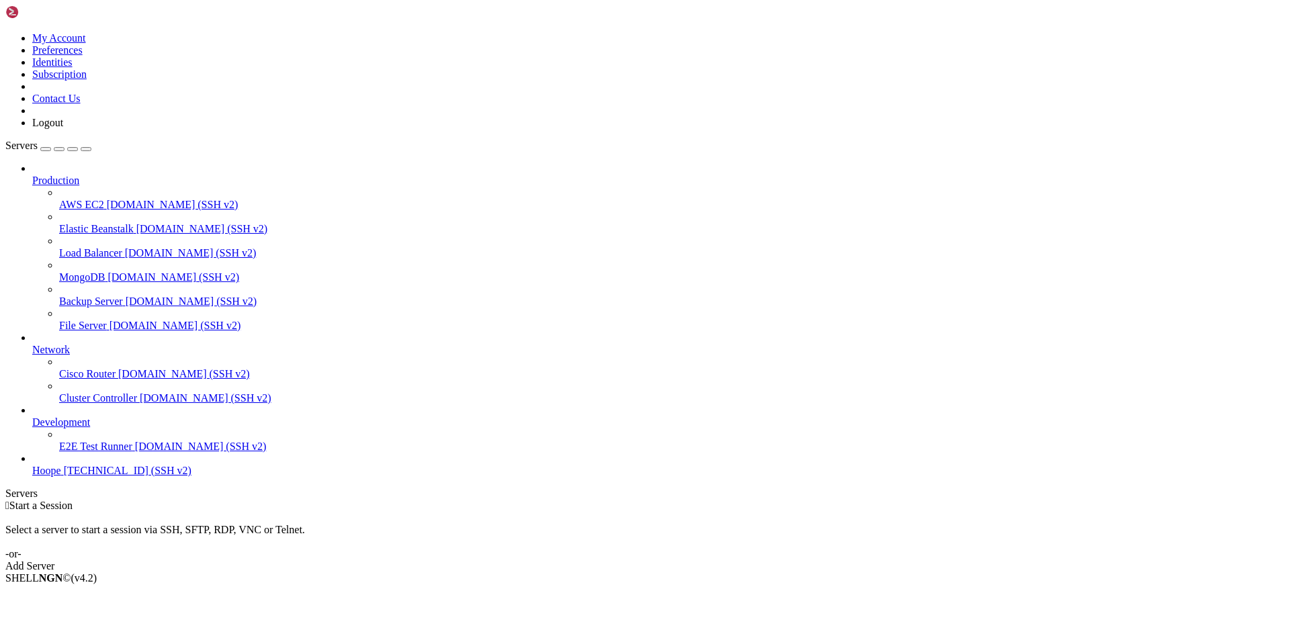
click at [61, 476] on span "Hoope" at bounding box center [46, 470] width 29 height 11
click at [64, 476] on span "[TECHNICAL_ID] (SSH v2)" at bounding box center [128, 470] width 128 height 11
click at [42, 476] on span "Hoope" at bounding box center [46, 470] width 29 height 11
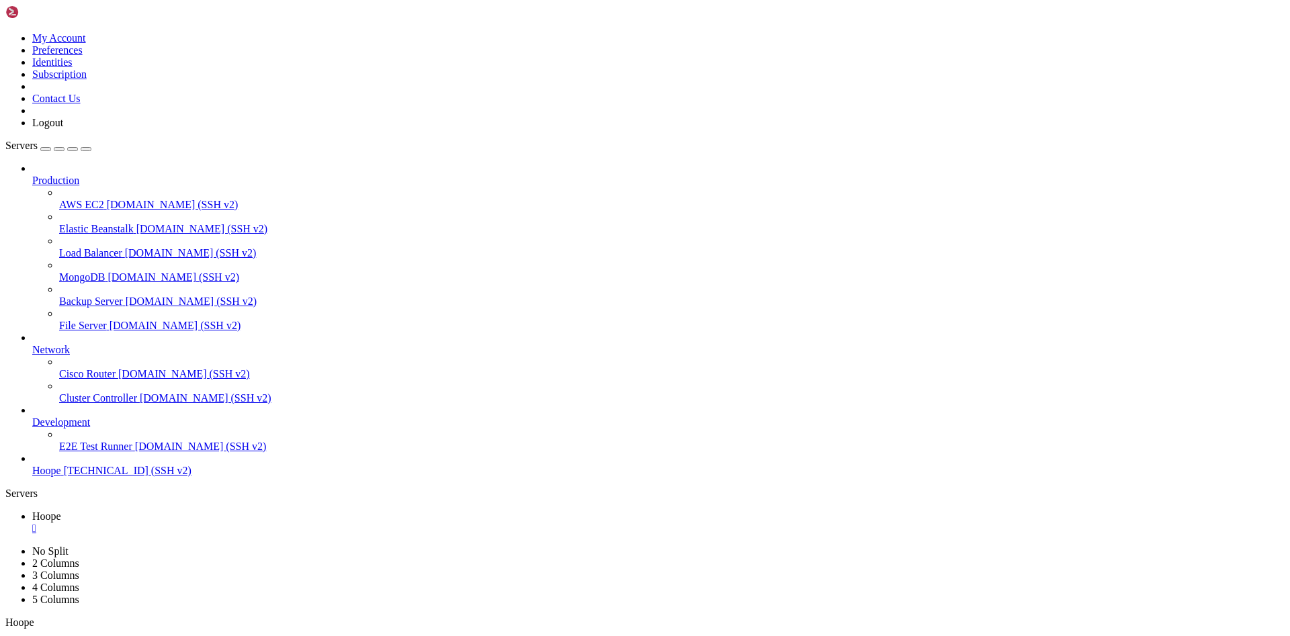
drag, startPoint x: 10, startPoint y: 759, endPoint x: 15, endPoint y: 800, distance: 40.6
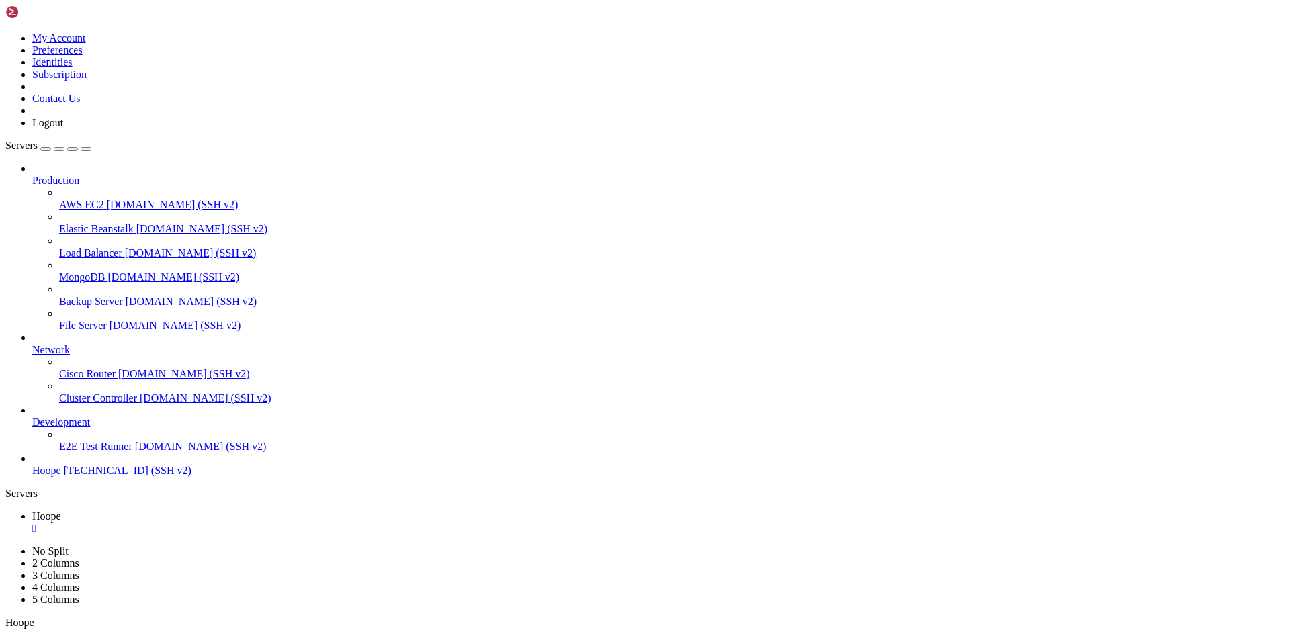
drag, startPoint x: 9, startPoint y: 759, endPoint x: 28, endPoint y: 759, distance: 19.5
copy x-row "Linux"
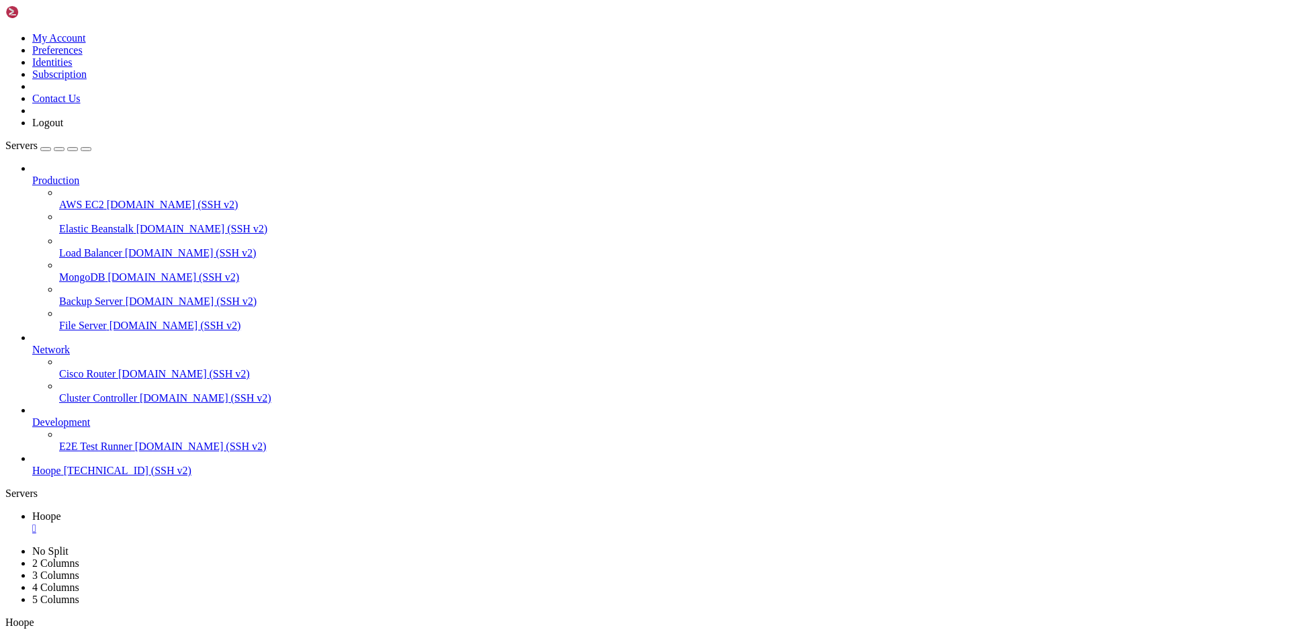
drag, startPoint x: 11, startPoint y: 760, endPoint x: 200, endPoint y: 894, distance: 231.9
drag, startPoint x: 10, startPoint y: 755, endPoint x: 120, endPoint y: 821, distance: 127.8
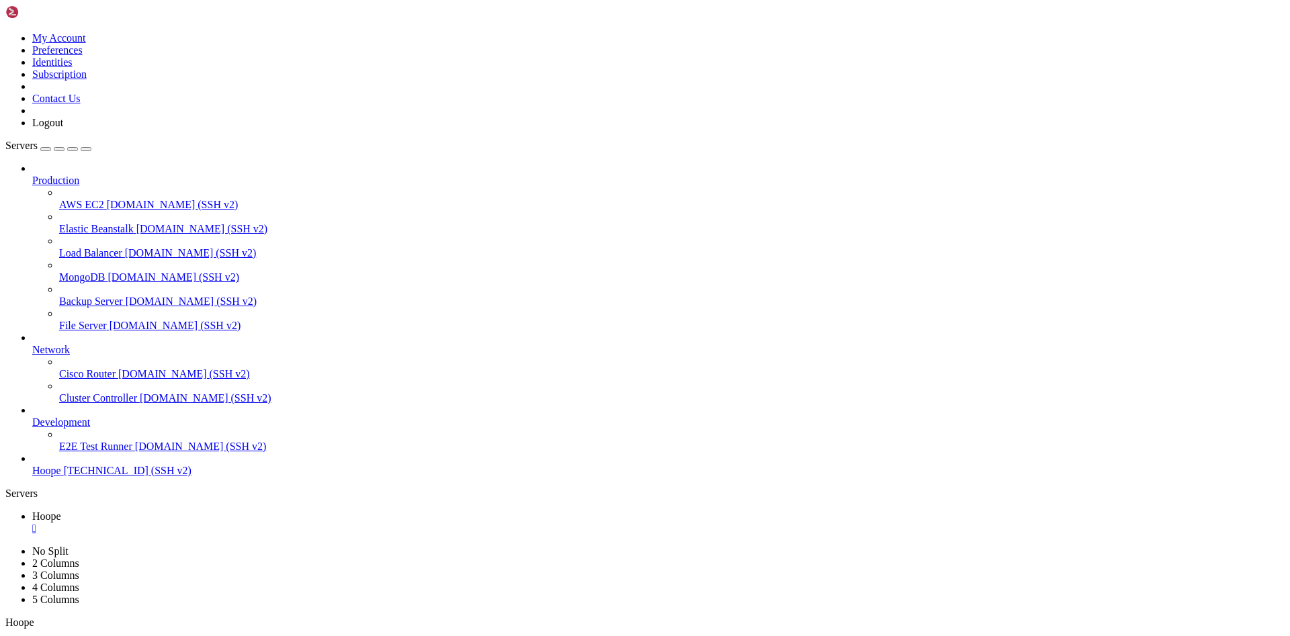
drag, startPoint x: 11, startPoint y: 755, endPoint x: 24, endPoint y: 765, distance: 16.8
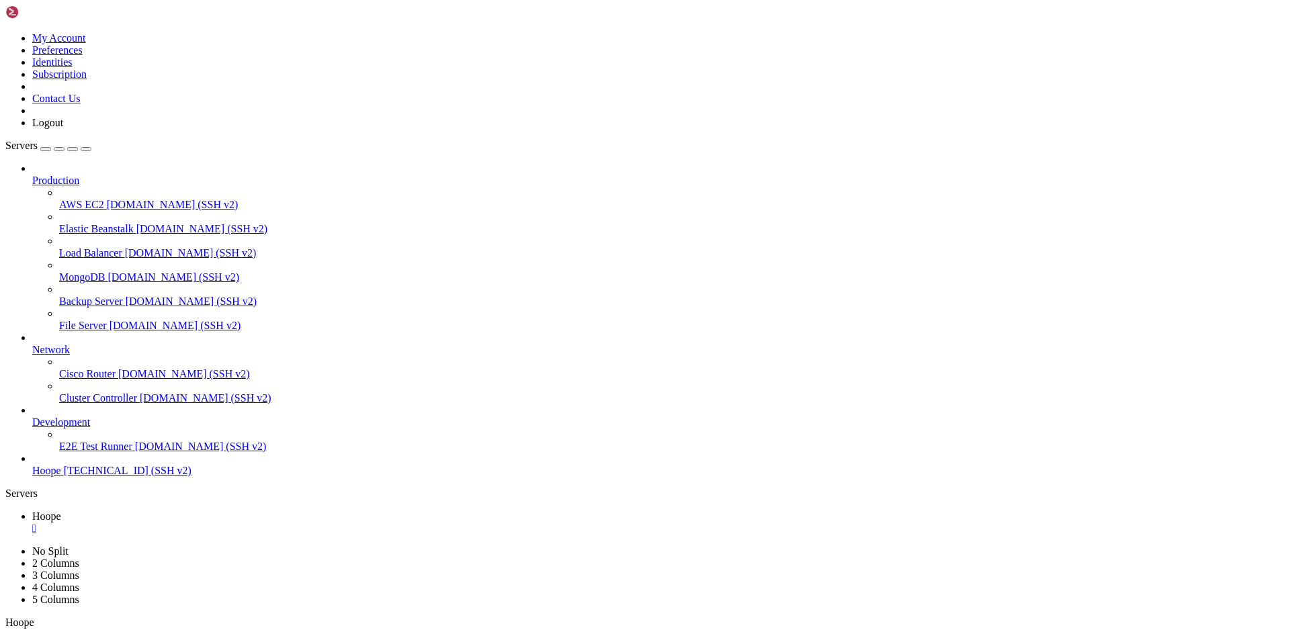
copy x-row "Linux"
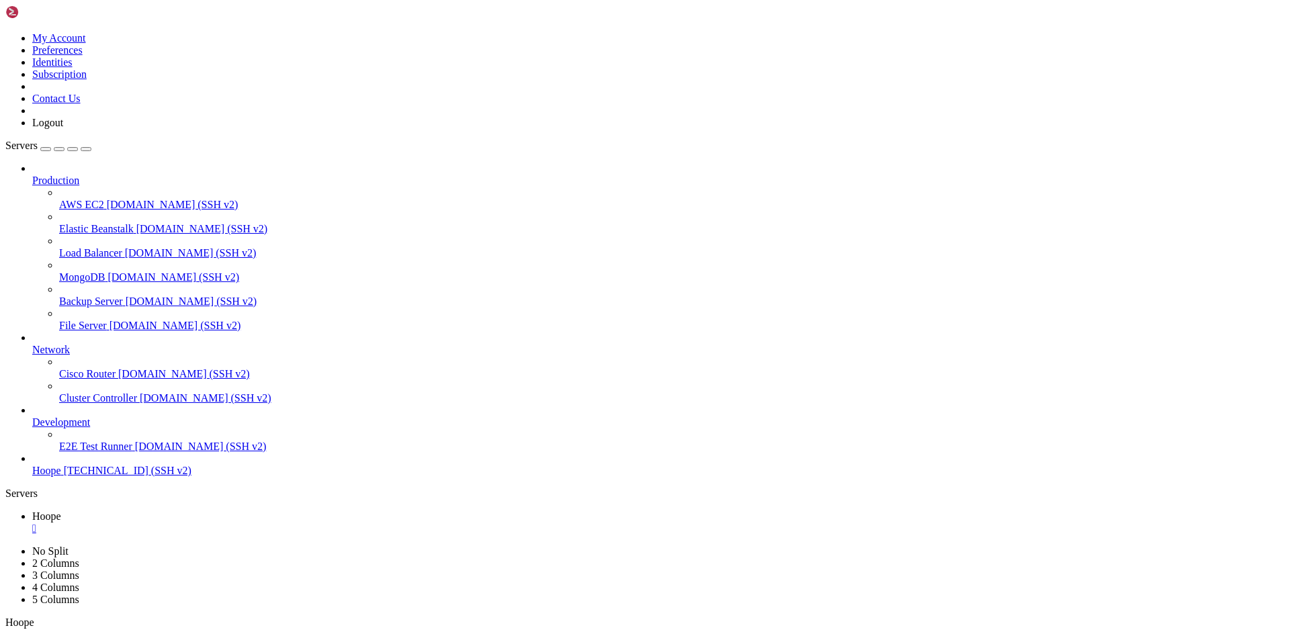
copy x-row "Linux"
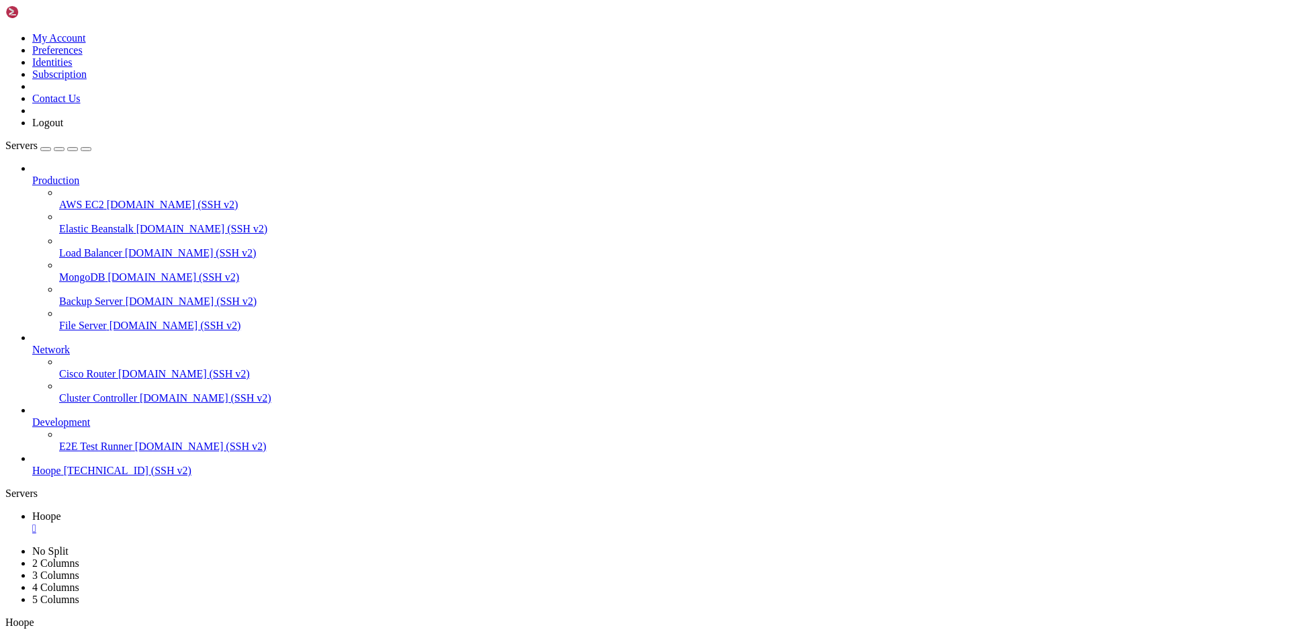
drag, startPoint x: 11, startPoint y: 761, endPoint x: 19, endPoint y: 771, distance: 13.4
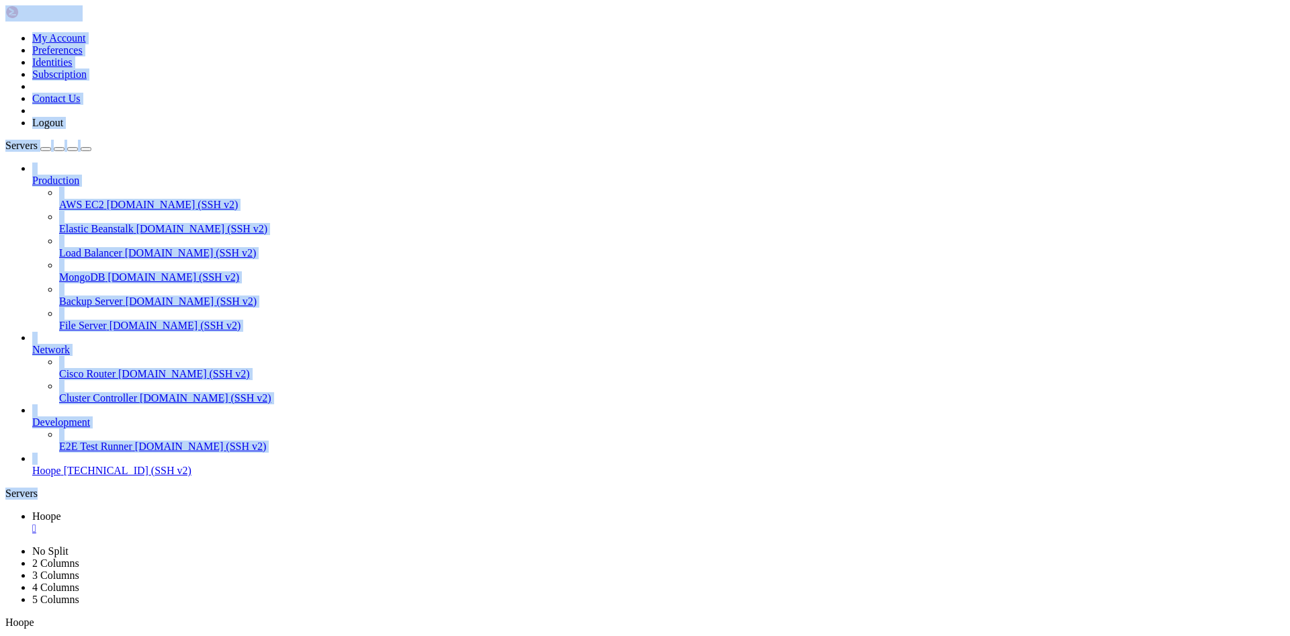
drag, startPoint x: 349, startPoint y: 601, endPoint x: 163, endPoint y: 460, distance: 233.0
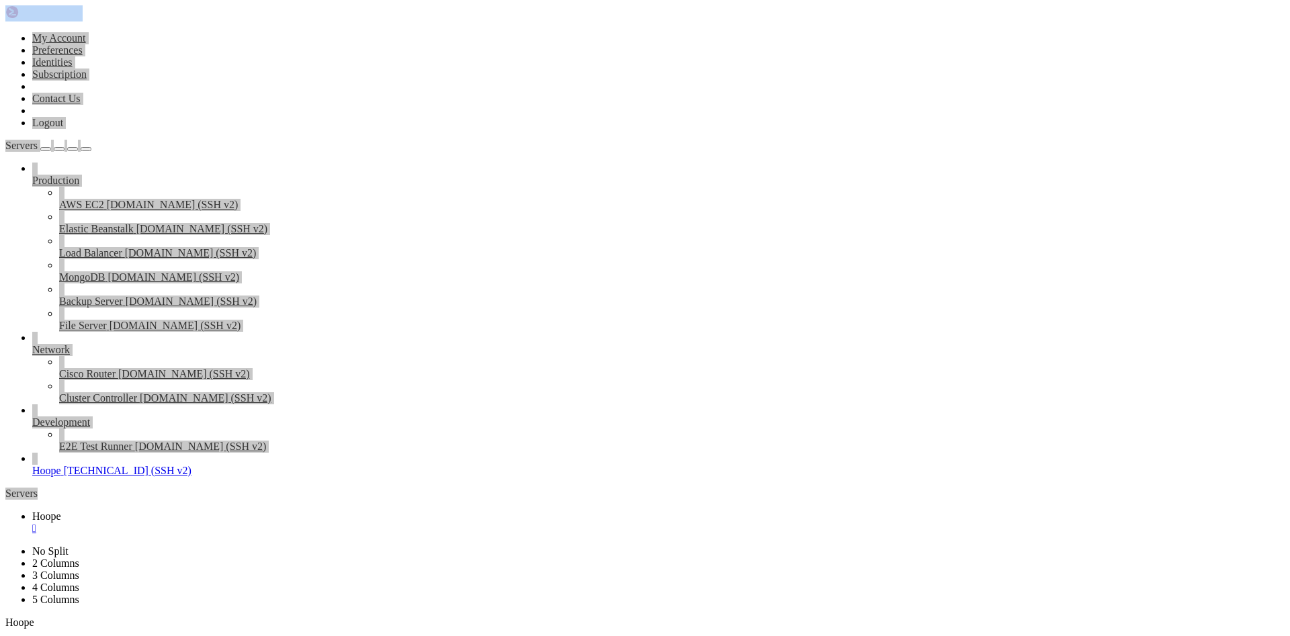
drag, startPoint x: 149, startPoint y: 1285, endPoint x: 171, endPoint y: 1285, distance: 21.5
drag, startPoint x: 184, startPoint y: 1289, endPoint x: 11, endPoint y: 758, distance: 558.2
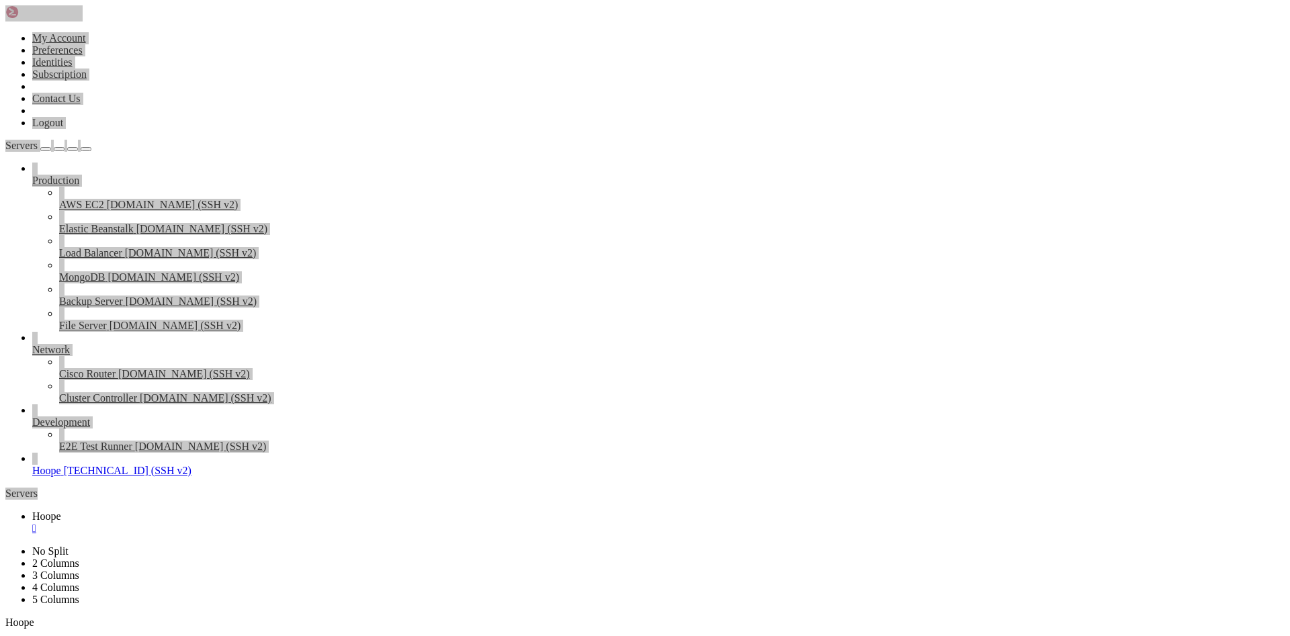
copy x-screen "Linux v2202507288665364171 6.1.0-37-amd64 #1 SMP PREEMPT_DYNAMIC Debian 6.1.140…"
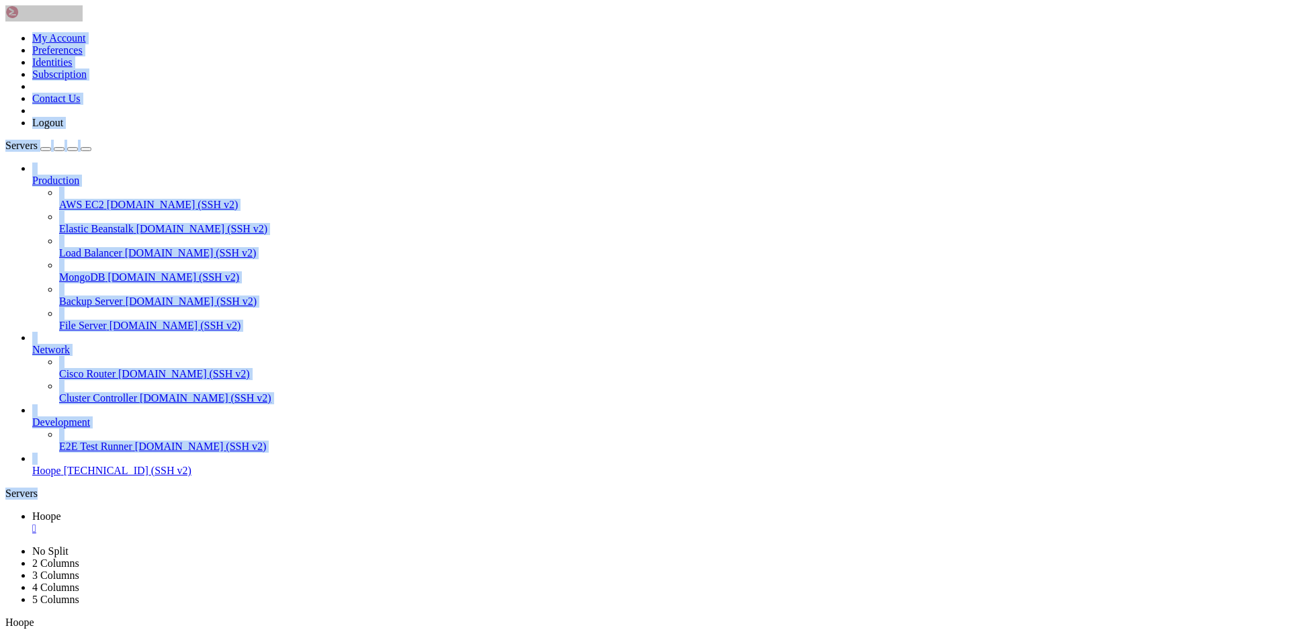
click at [16, 636] on button "button" at bounding box center [10, 638] width 11 height 4
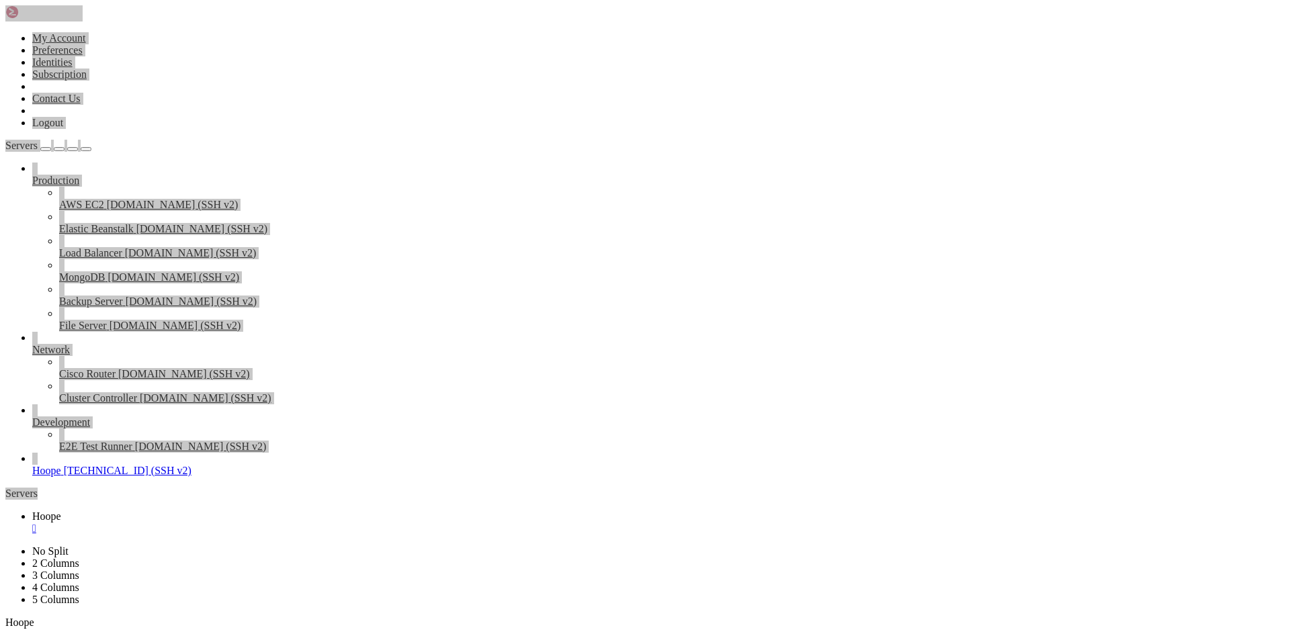
copy x-screen "Linux v2202507288665364171 6.1.0-37-amd64 #1 SMP PREEMPT_DYNAMIC Debian 6.1.140…"
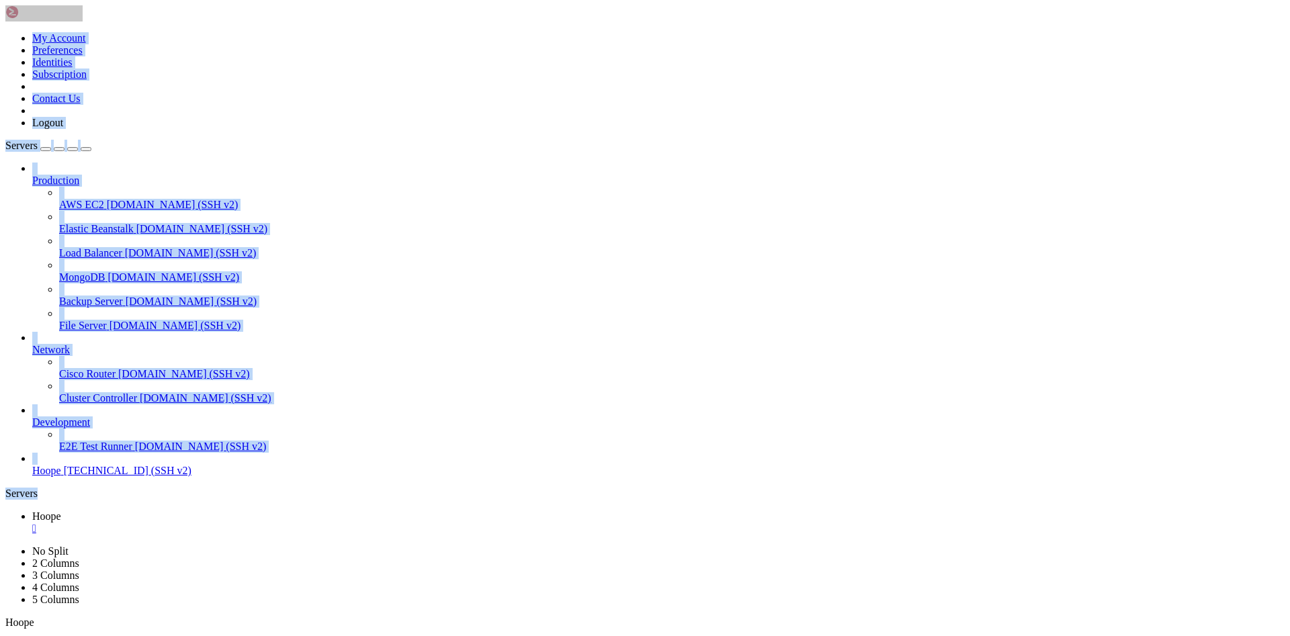
click at [16, 636] on button "button" at bounding box center [10, 638] width 11 height 4
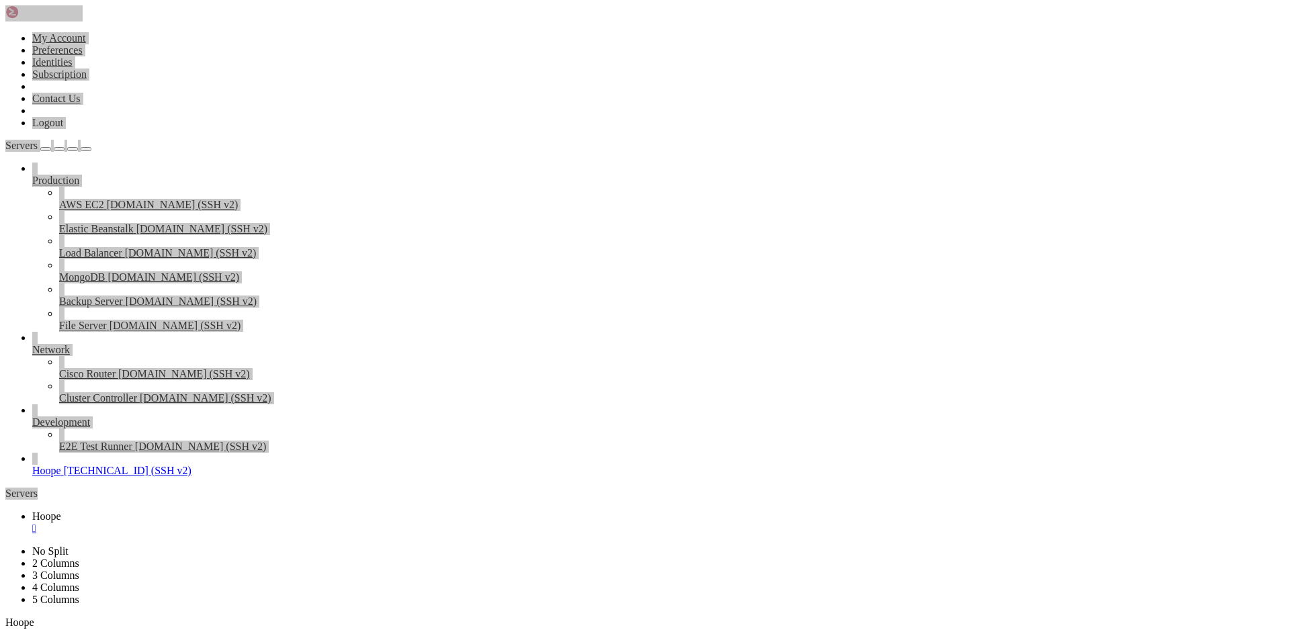
scroll to position [255, 0]
drag, startPoint x: 190, startPoint y: 812, endPoint x: 144, endPoint y: 790, distance: 50.5
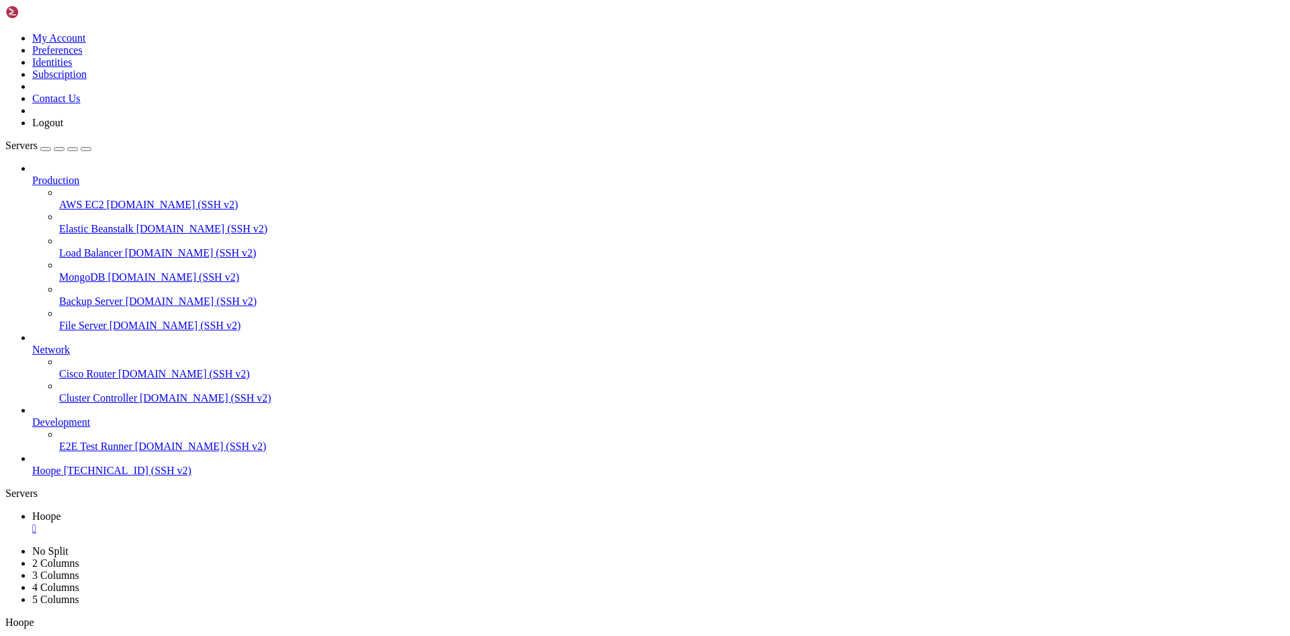
scroll to position [994, 0]
drag, startPoint x: 15, startPoint y: 818, endPoint x: 504, endPoint y: 1238, distance: 643.7
copy div "at async FindOperation.execute (/overleaf/node_modules/mongodb/lib/operations/f…"
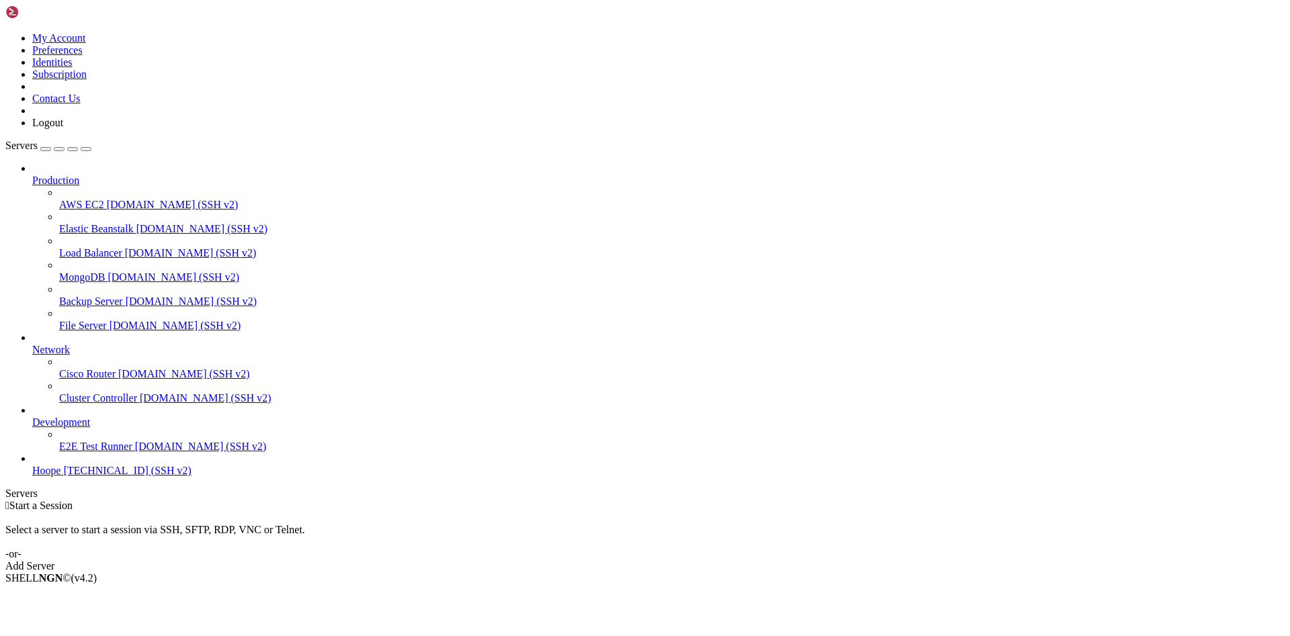
click at [32, 465] on icon at bounding box center [32, 465] width 0 height 0
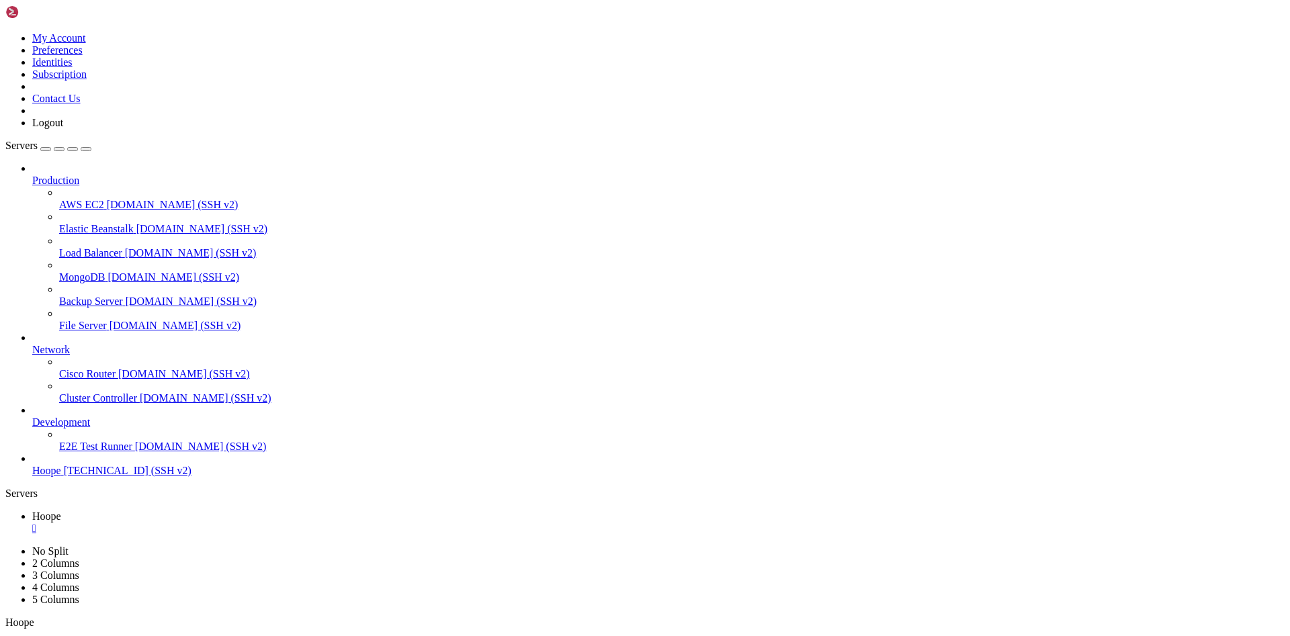
scroll to position [0, 0]
drag, startPoint x: 12, startPoint y: 762, endPoint x: 228, endPoint y: 1287, distance: 568.2
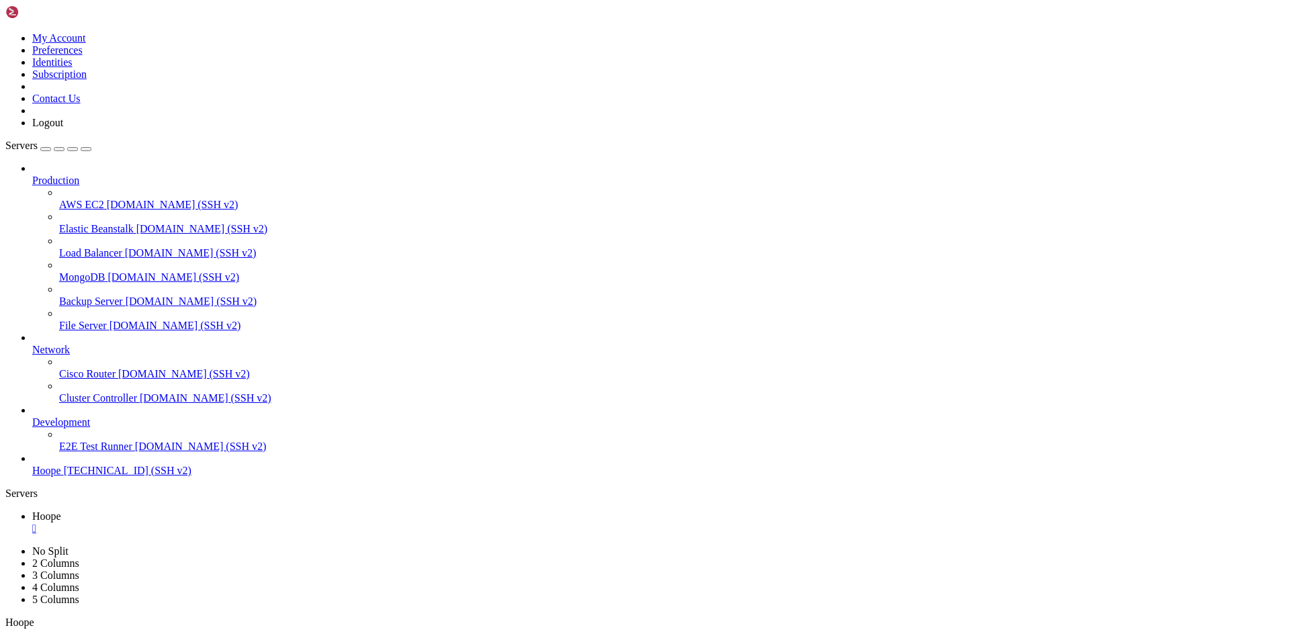
scroll to position [939, 0]
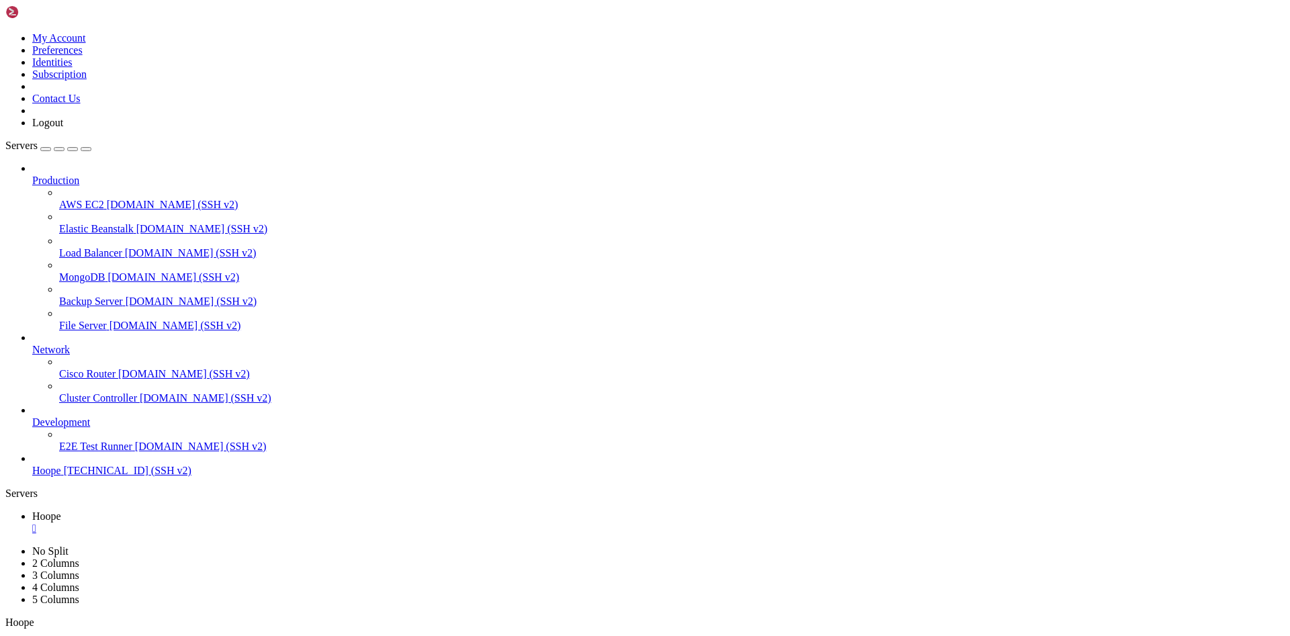
drag, startPoint x: 42, startPoint y: 1138, endPoint x: 11, endPoint y: 762, distance: 377.5
copy div "Linux v2202507288665364171 6.1.0-37-amd64 #1 SMP PREEMPT_DYNAMIC Debian 6.1.140…"
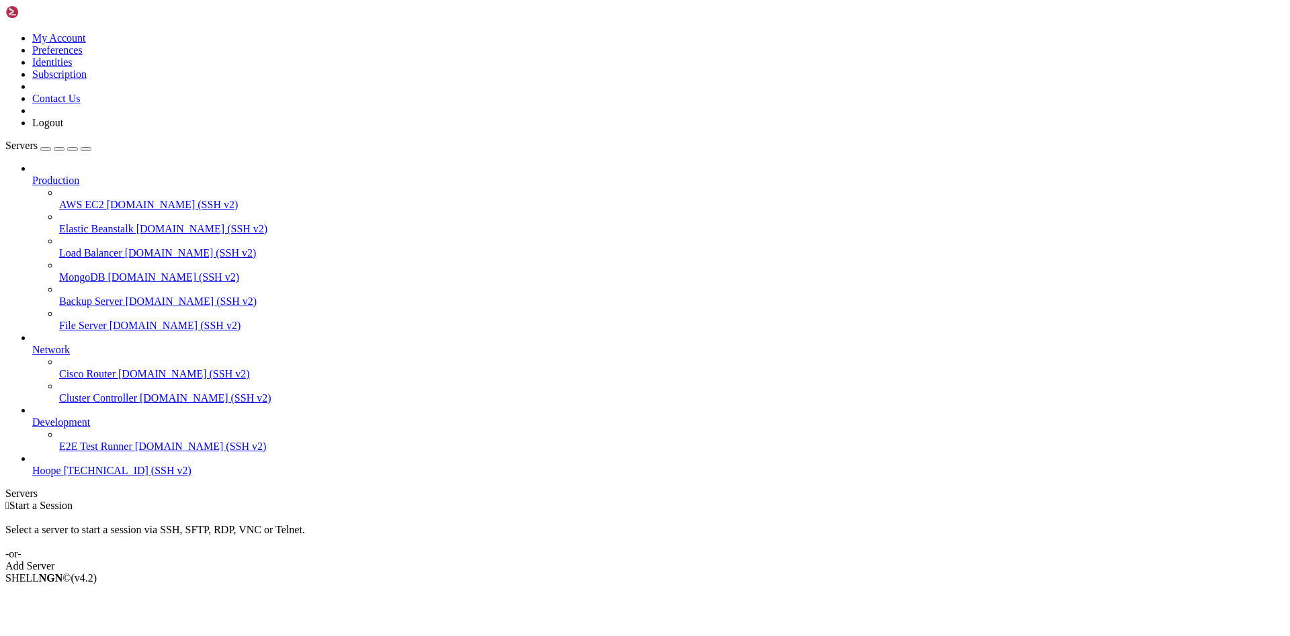
click at [64, 476] on span "[TECHNICAL_ID] (SSH v2)" at bounding box center [128, 470] width 128 height 11
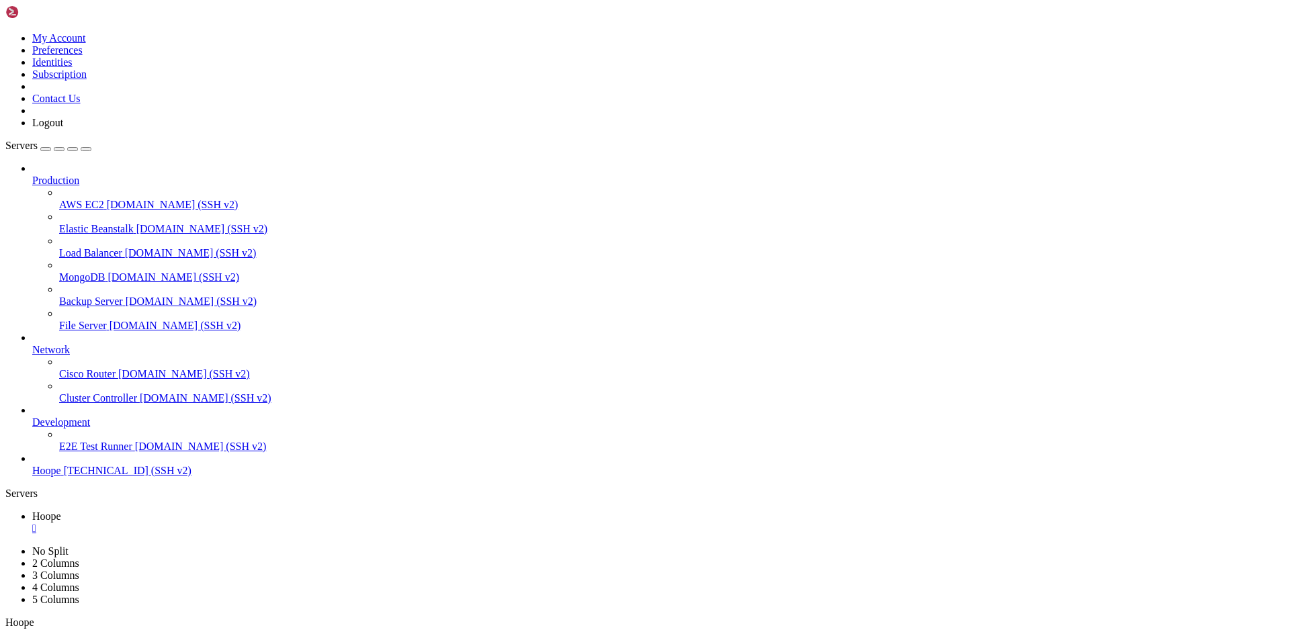
scroll to position [1877, 0]
drag, startPoint x: 11, startPoint y: 863, endPoint x: 384, endPoint y: 1294, distance: 570.2
copy div "root@v2202507288665364171:~# docker logs --tail=200 overleaf-overleaf-1 Migrati…"
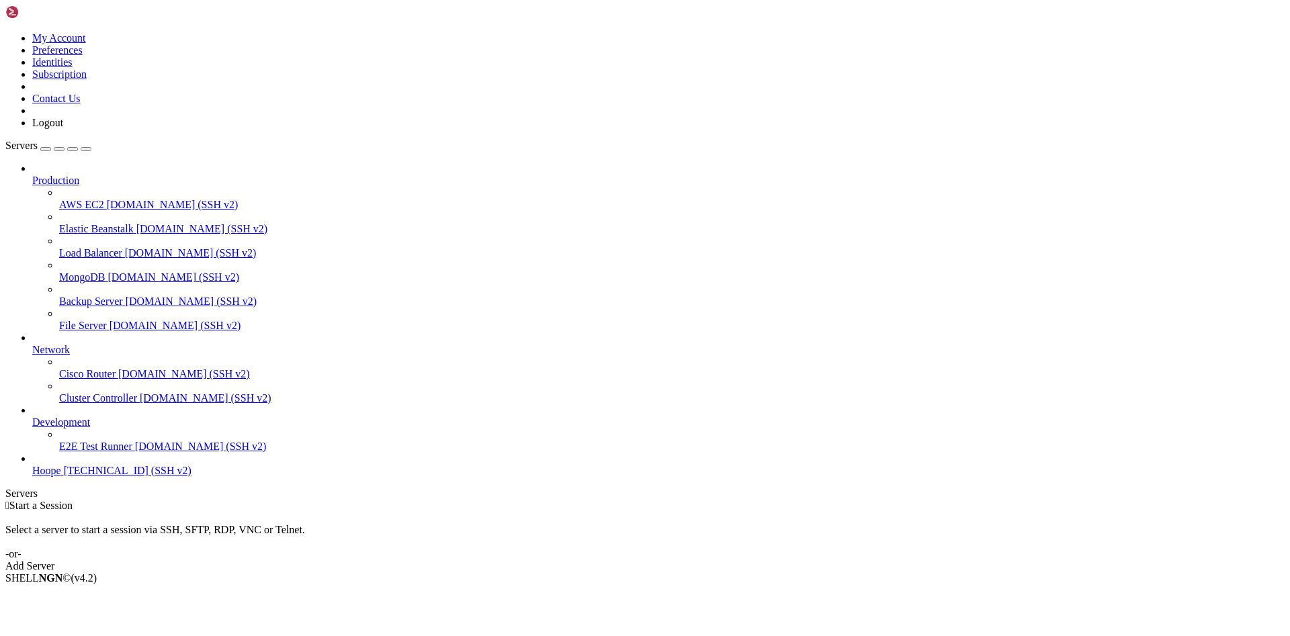
click at [36, 477] on link "Hoope [TECHNICAL_ID] (SSH v2)" at bounding box center [658, 471] width 1252 height 12
click at [61, 476] on span "Hoope" at bounding box center [46, 470] width 29 height 11
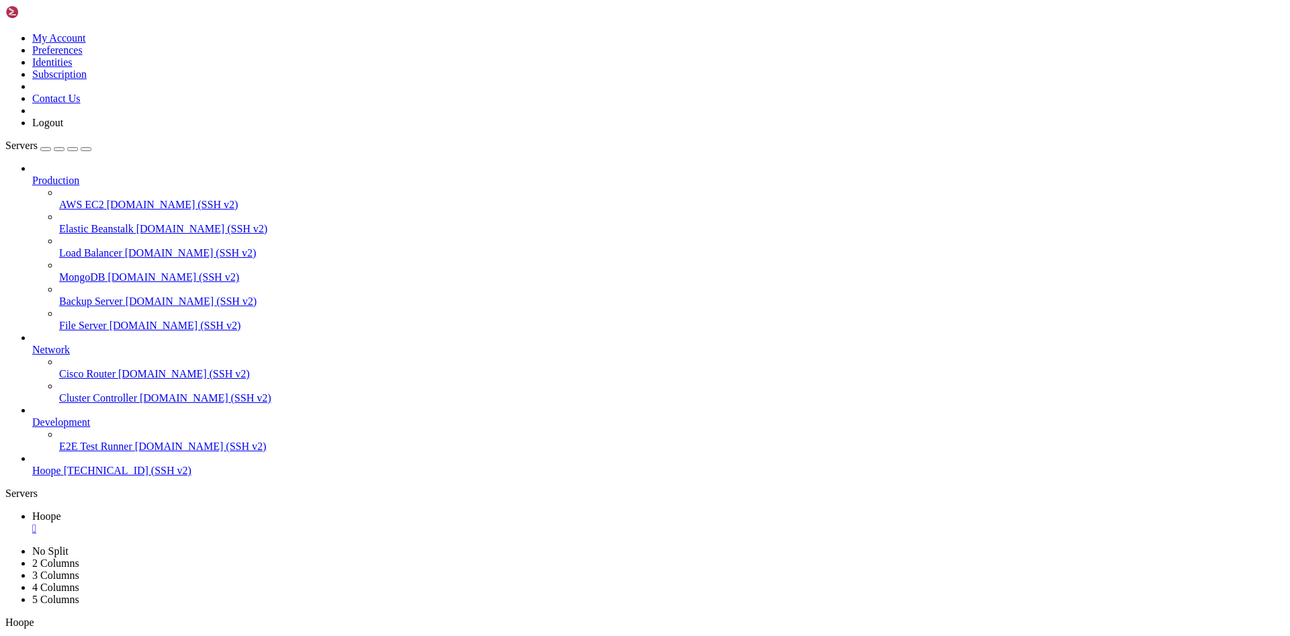
scroll to position [112, 0]
drag, startPoint x: 645, startPoint y: 1232, endPoint x: 593, endPoint y: 1185, distance: 70.9
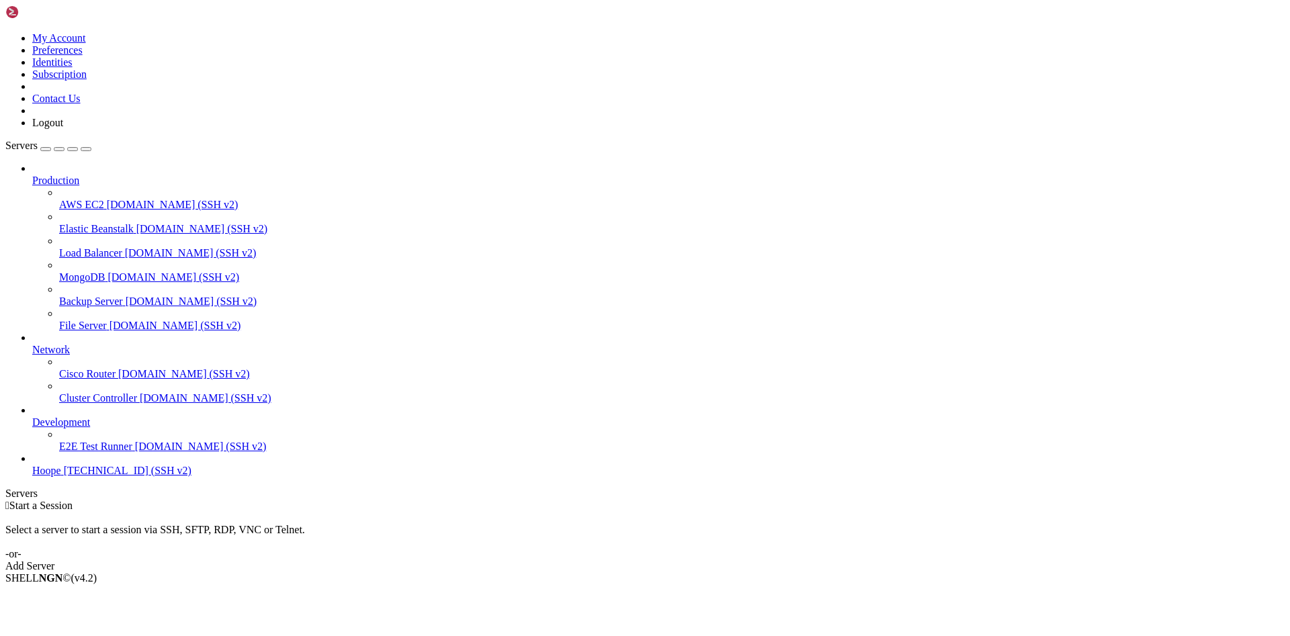
click at [85, 477] on link "Hoope [TECHNICAL_ID] (SSH v2)" at bounding box center [658, 471] width 1252 height 12
click at [61, 476] on span "Hoope" at bounding box center [46, 470] width 29 height 11
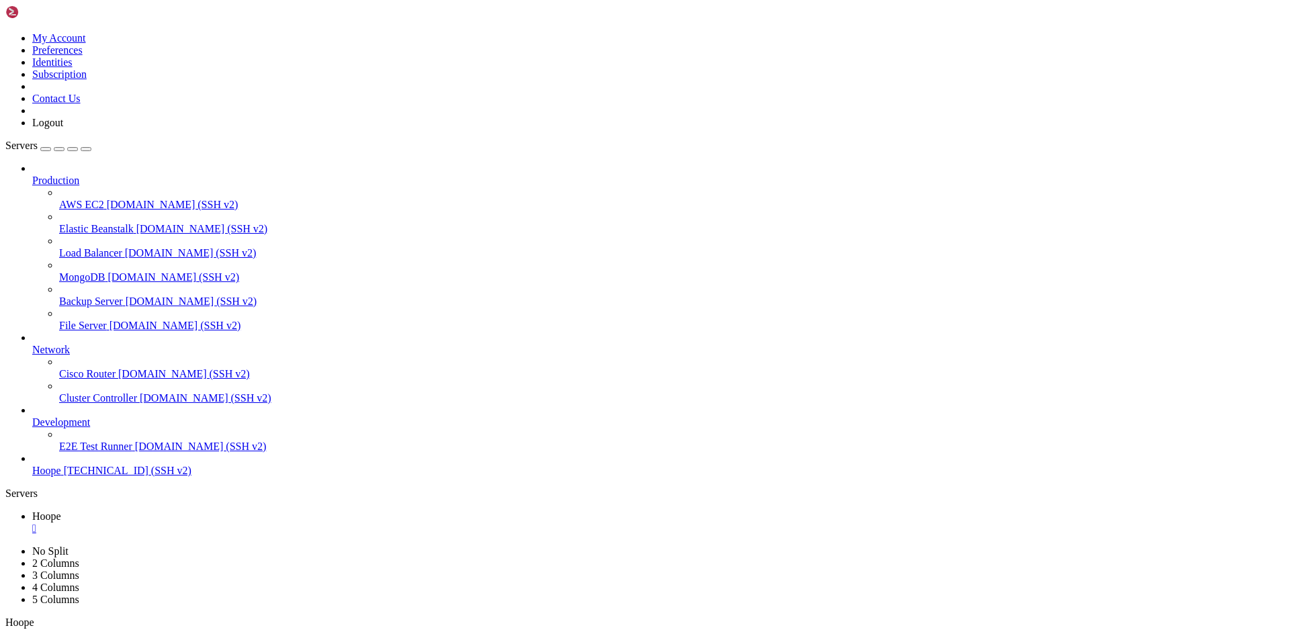
drag, startPoint x: 13, startPoint y: 861, endPoint x: 384, endPoint y: 1140, distance: 464.5
copy div "root@v2202507288665364171:~# docker exec -it overleaf-overleaf-1 bash -lc "curl…"
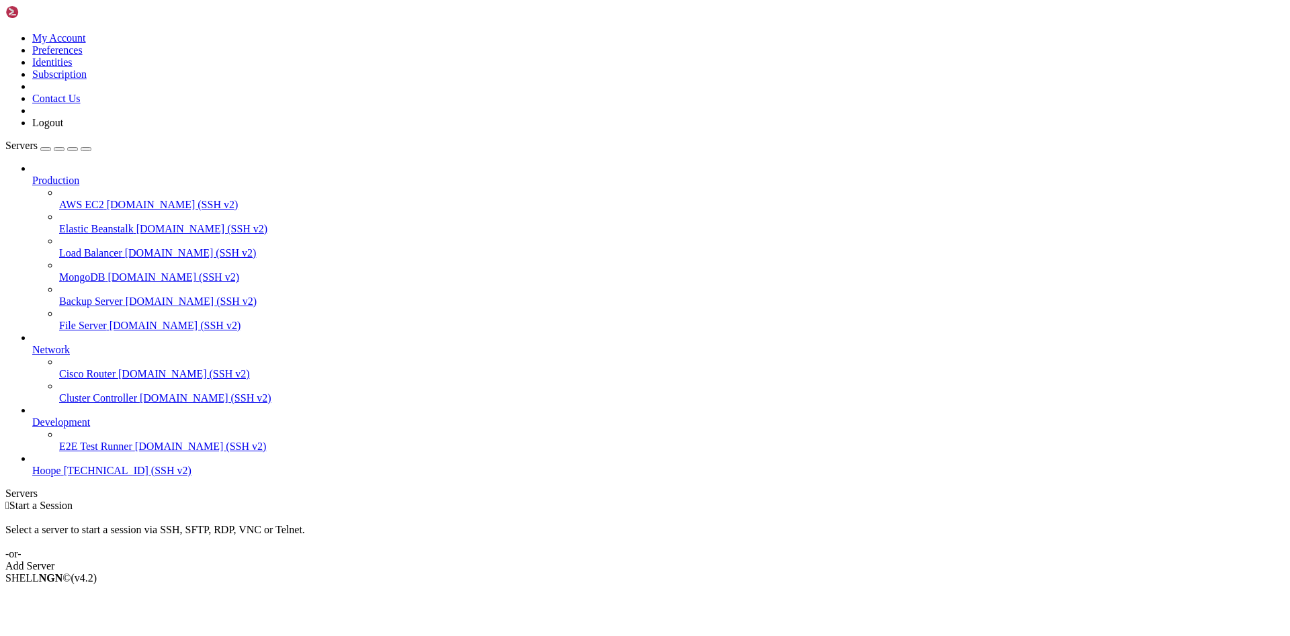
click at [69, 477] on link "Hoope [TECHNICAL_ID] (SSH v2)" at bounding box center [658, 471] width 1252 height 12
click at [65, 477] on link "Hoope [TECHNICAL_ID] (SSH v2)" at bounding box center [658, 471] width 1252 height 12
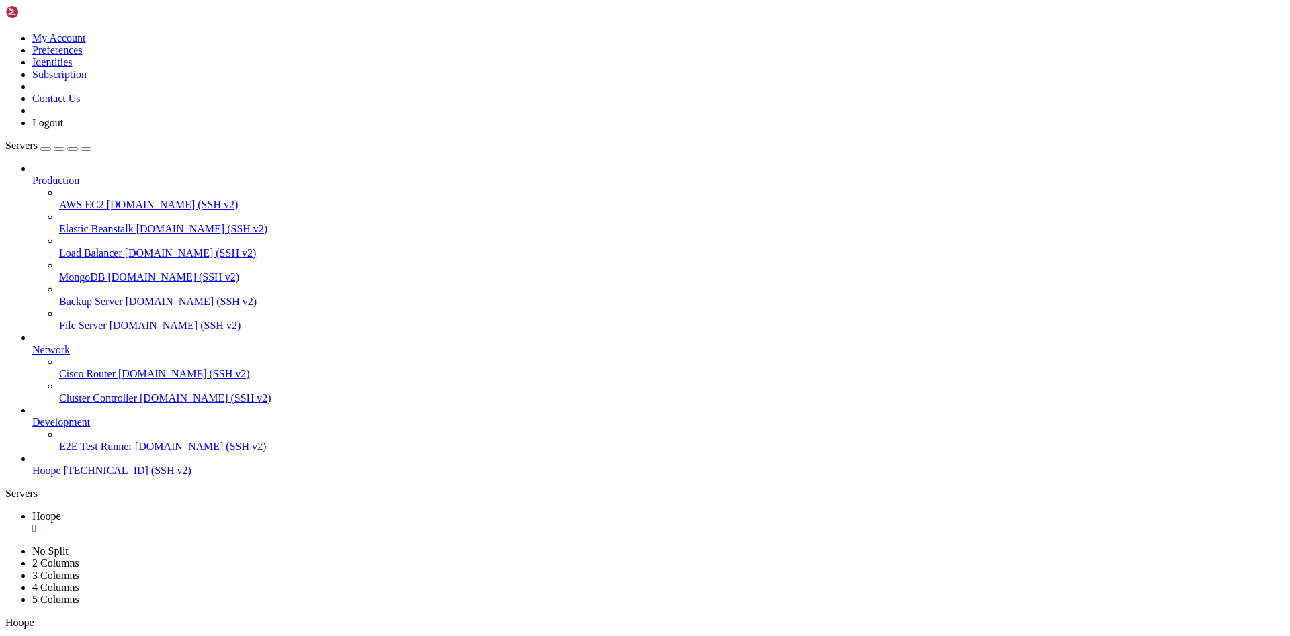
drag, startPoint x: 20, startPoint y: 869, endPoint x: 248, endPoint y: 1295, distance: 482.5
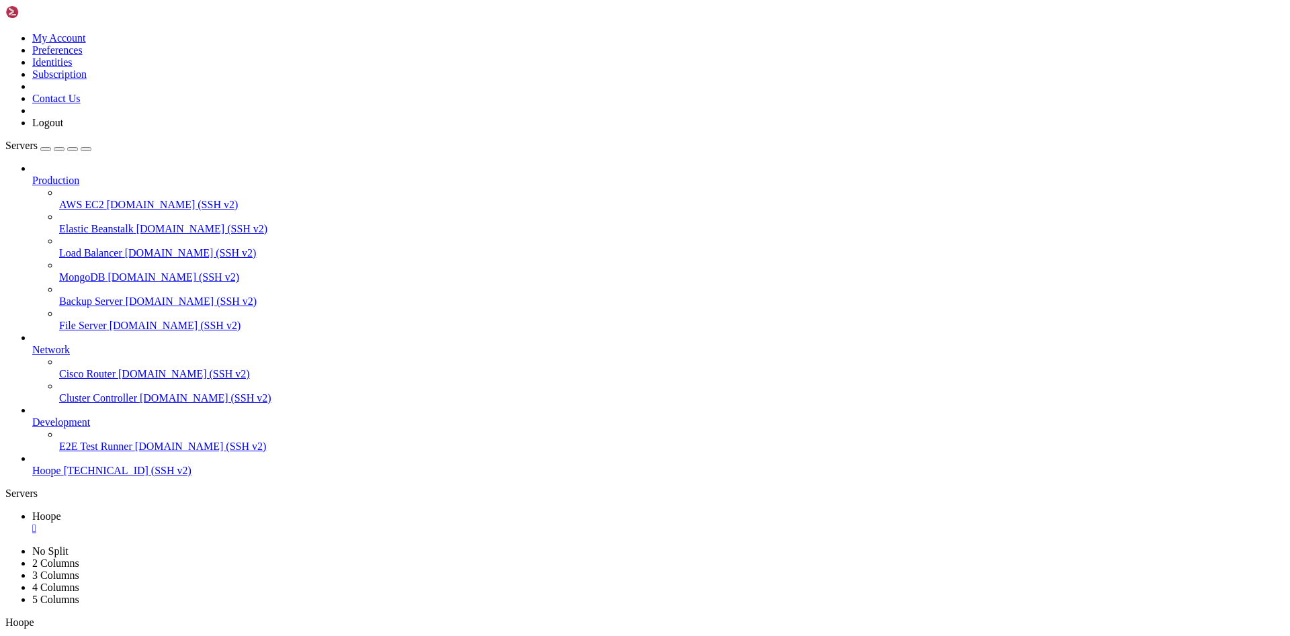
copy div "root@v2202507288665364171:~# docker inspect -f '{{ json .Config.Labels }}' over…"
